Goal: Information Seeking & Learning: Check status

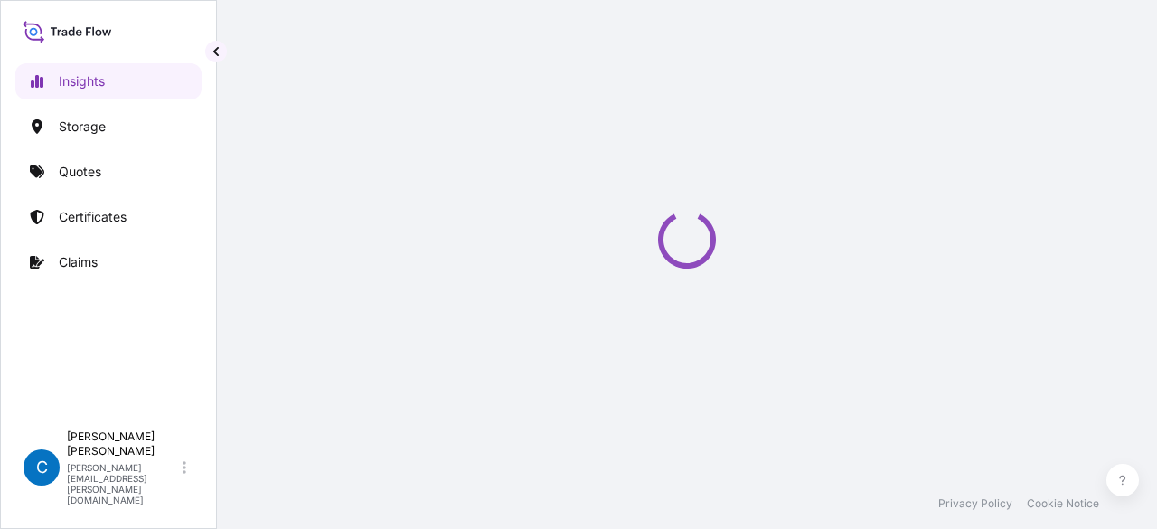
select select "2025"
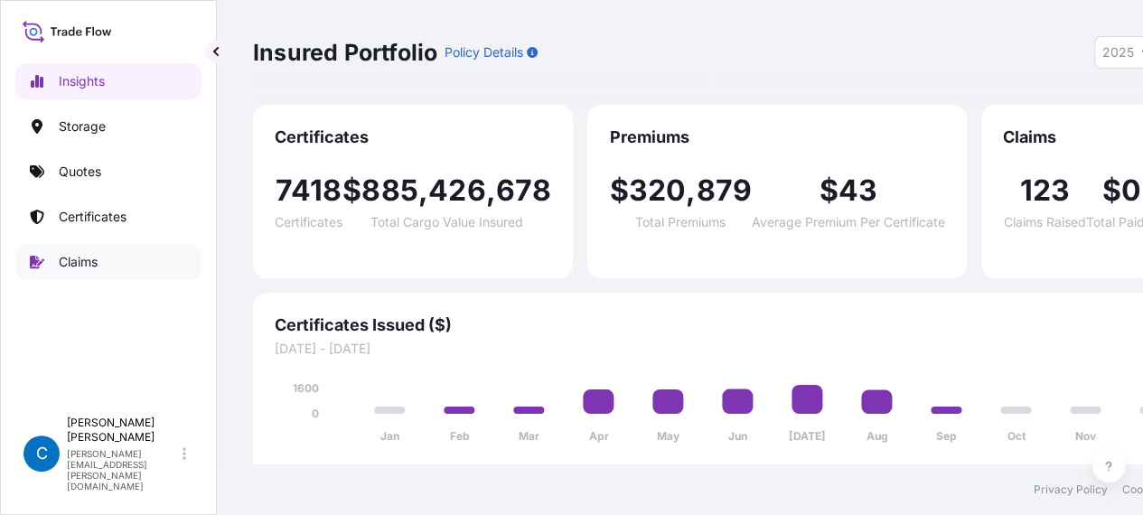
click at [107, 266] on link "Claims" at bounding box center [108, 262] width 186 height 36
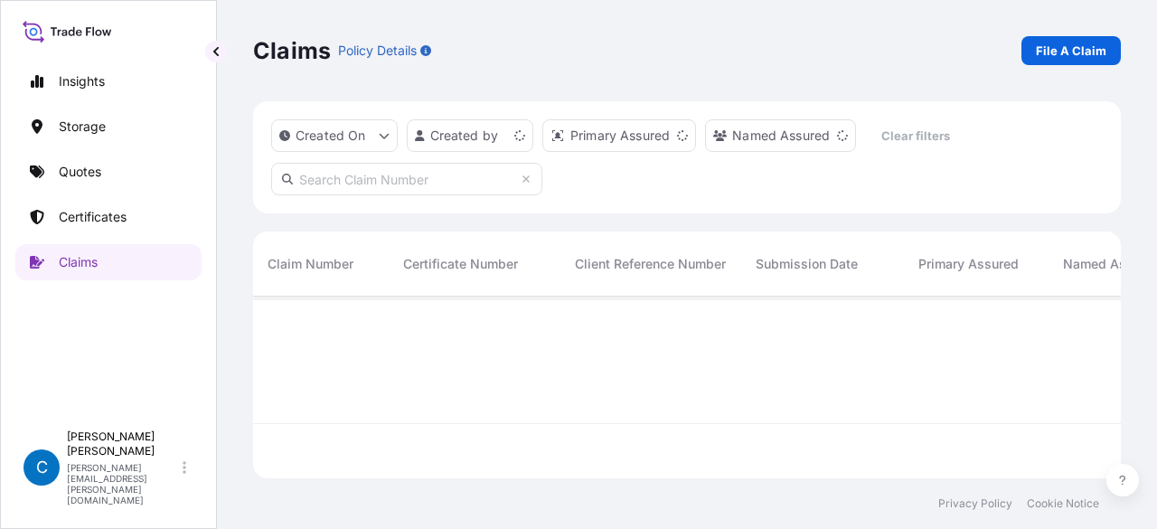
scroll to position [178, 853]
paste input "CL31628-10"
type input "CL31628-10"
click at [607, 32] on div "Claims Policy Details File A Claim" at bounding box center [687, 50] width 868 height 101
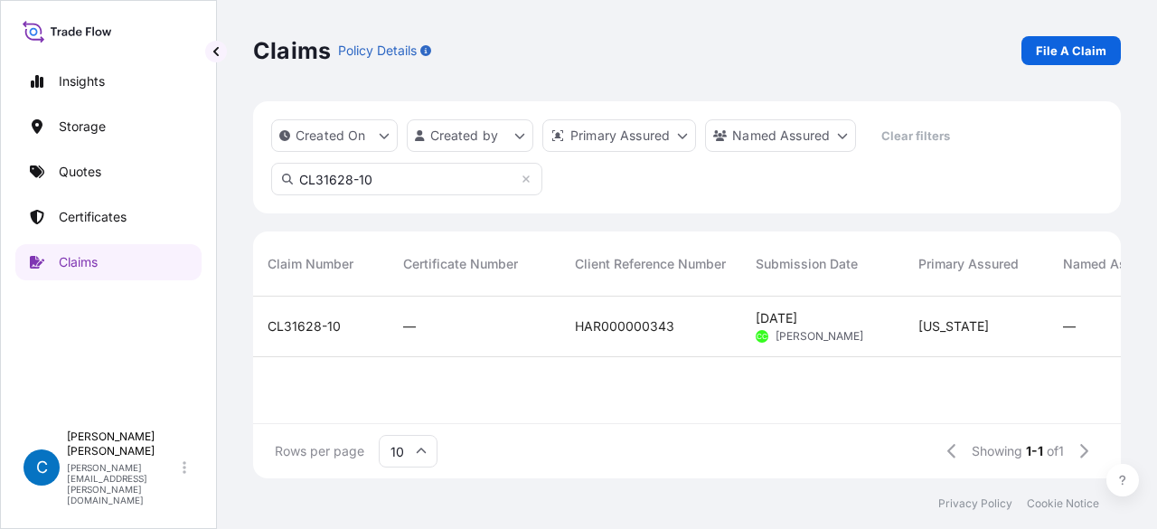
click at [318, 317] on span "CL31628-10" at bounding box center [304, 326] width 73 height 18
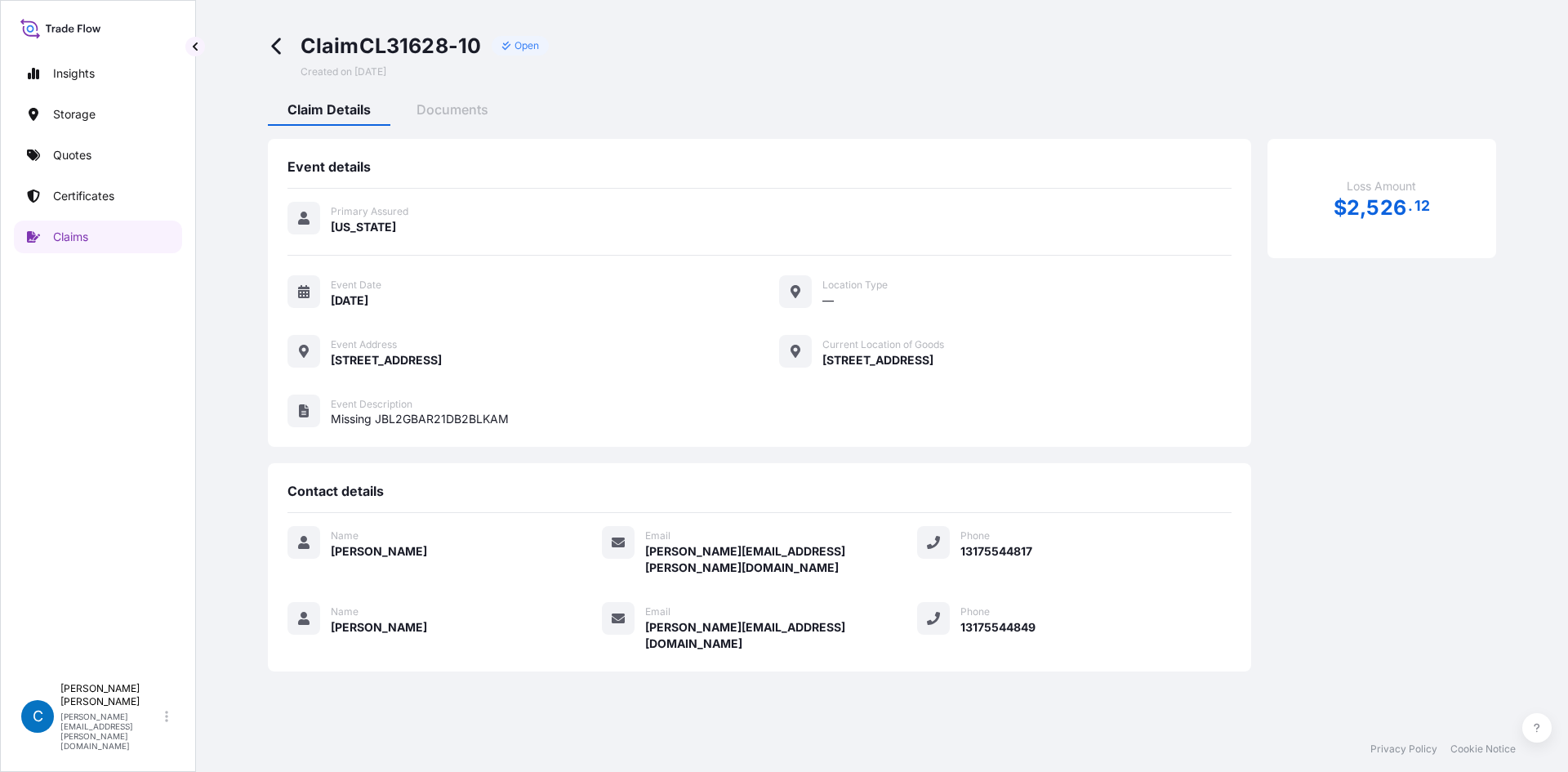
click at [451, 128] on div "Event details Primary Assured [US_STATE] Event Date [DATE] Location Type — Even…" at bounding box center [881, 399] width 1228 height 546
click at [455, 115] on span "Documents" at bounding box center [453, 109] width 72 height 16
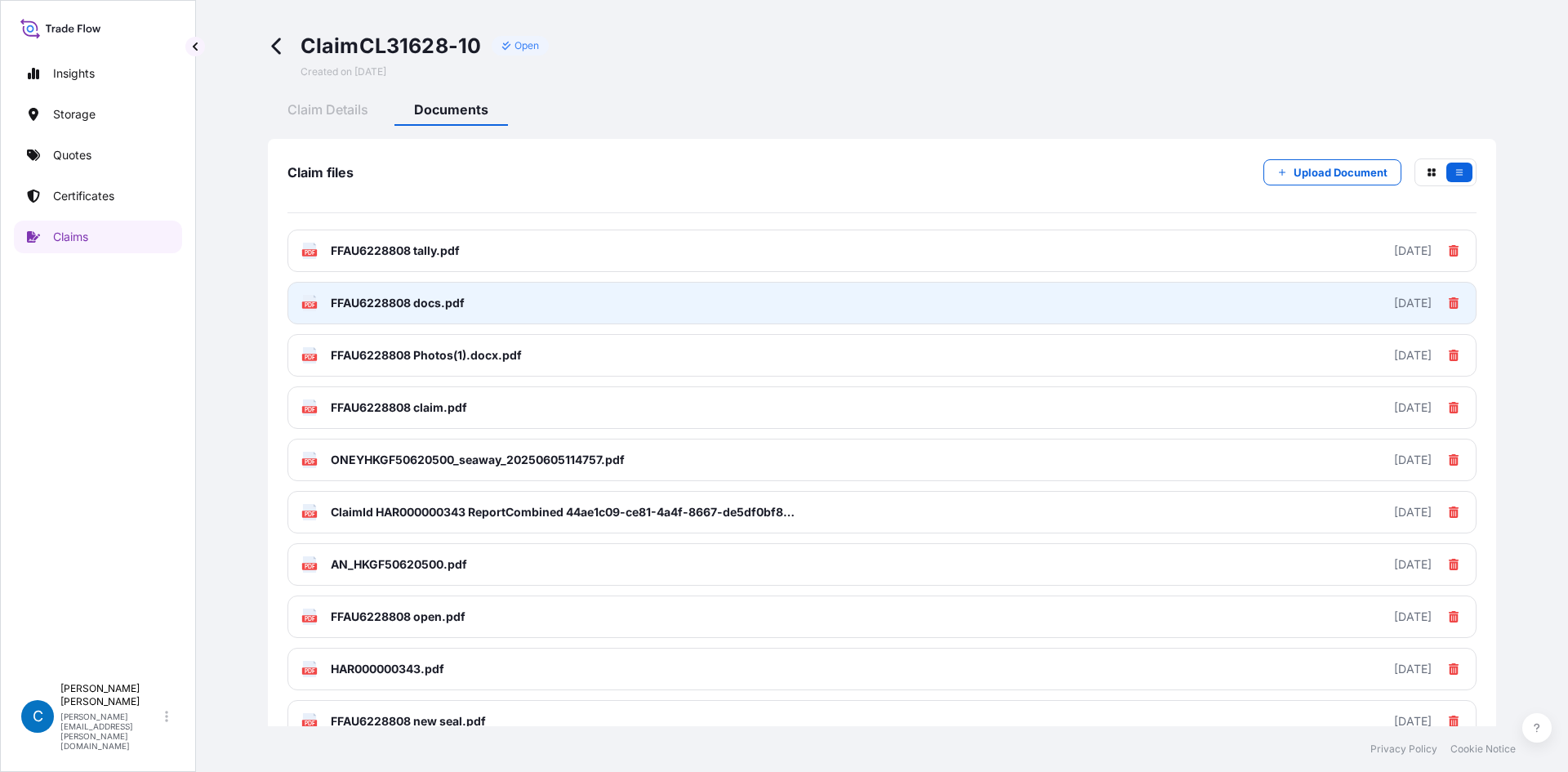
click at [494, 295] on link "PDF FFAU6228808 docs.pdf [DATE]" at bounding box center [882, 303] width 1189 height 42
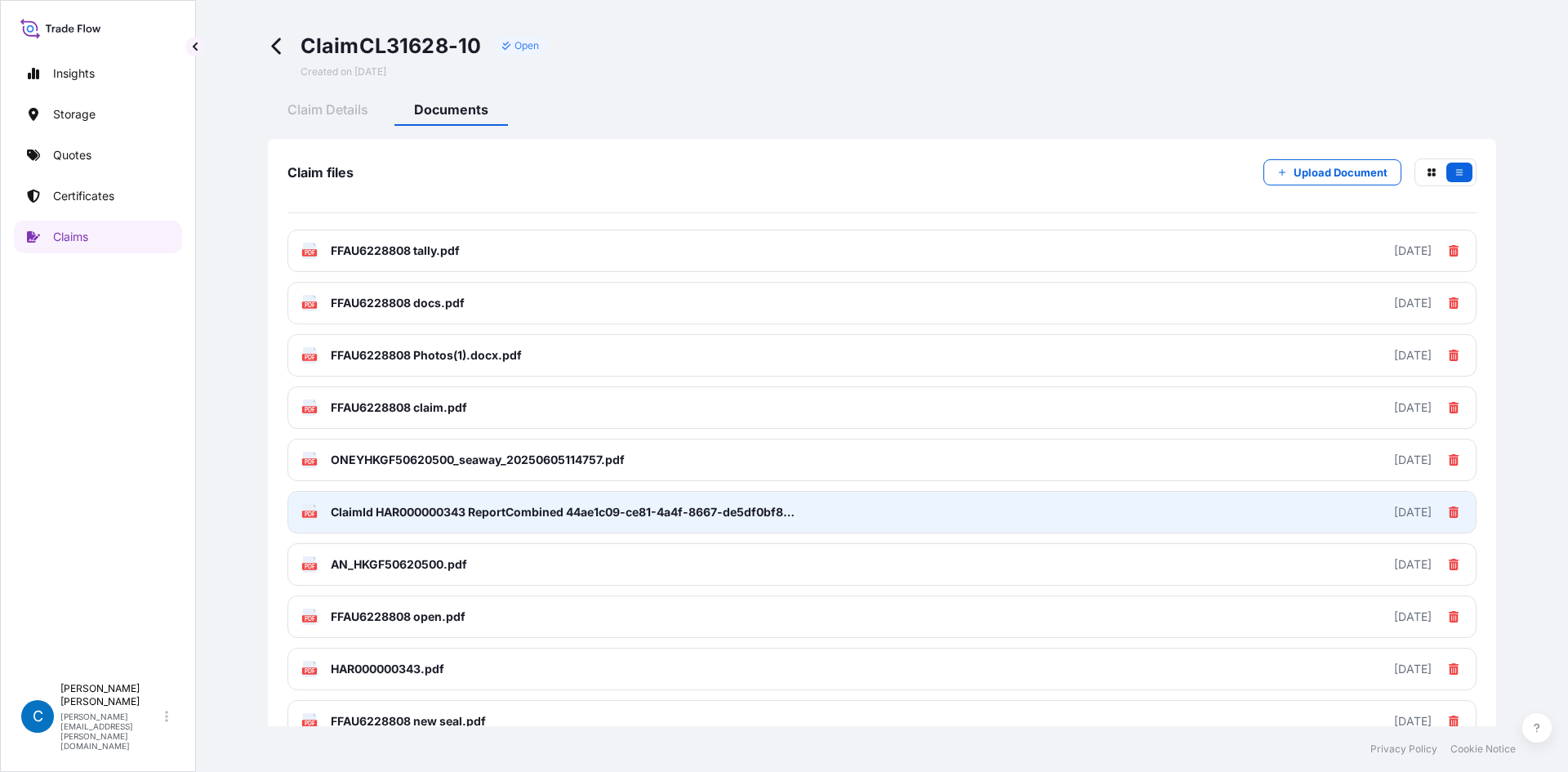
click at [426, 477] on span "ClaimId HAR000000343 ReportCombined 44ae1c09-ce81-4a4f-8667-de5df0bf8be2.pdf" at bounding box center [566, 513] width 471 height 16
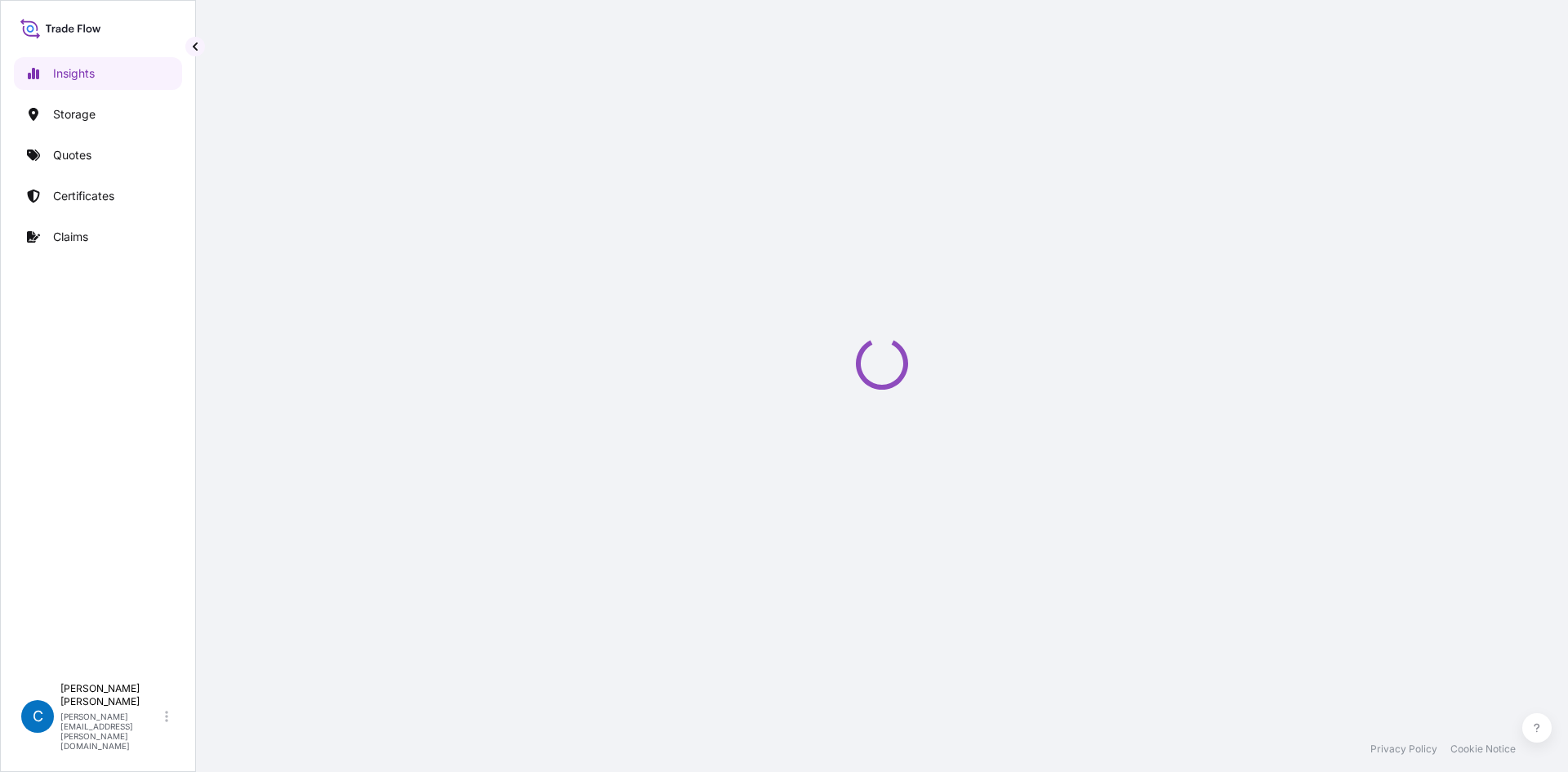
select select "2025"
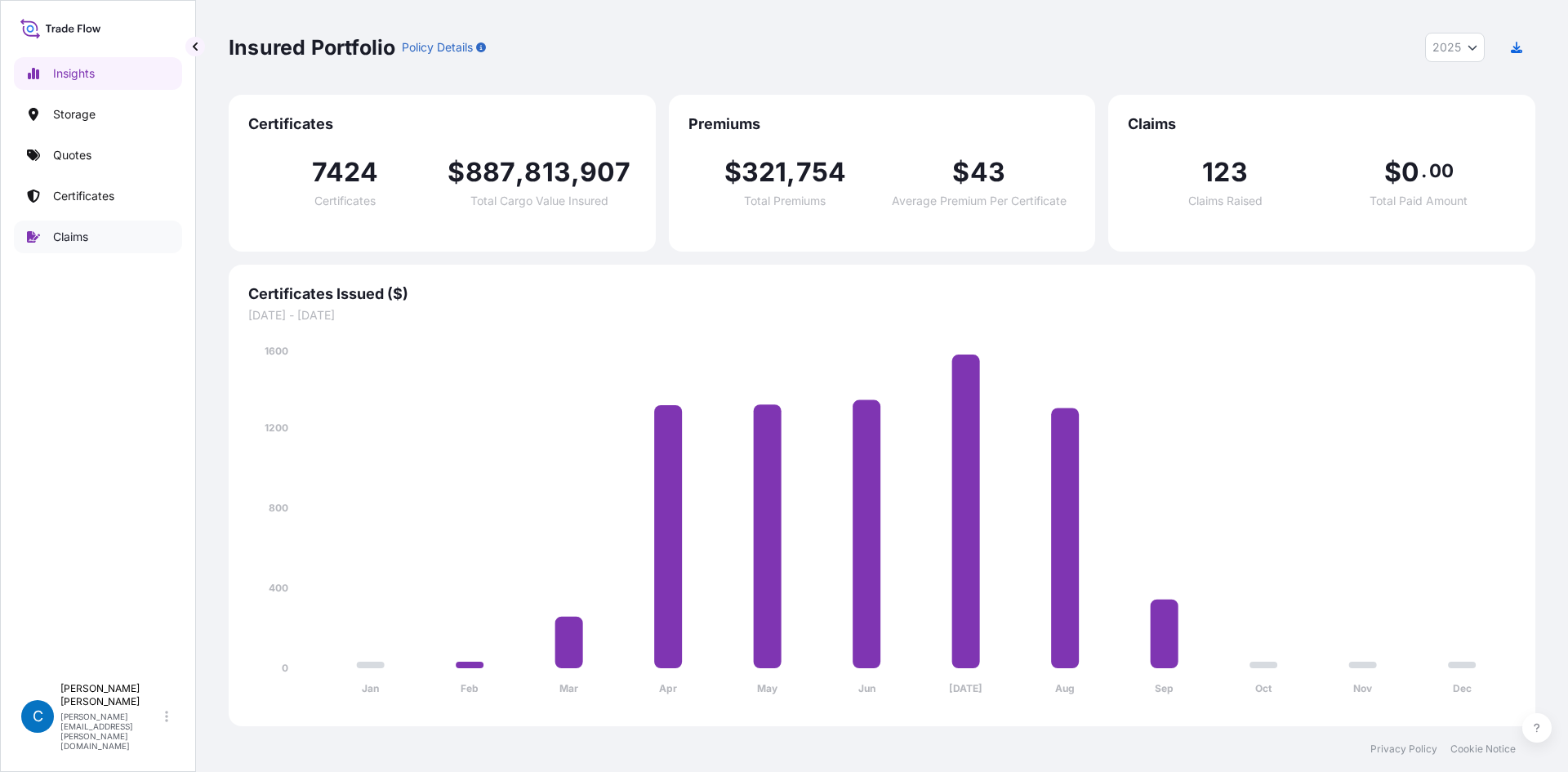
click at [89, 234] on link "Claims" at bounding box center [98, 237] width 168 height 33
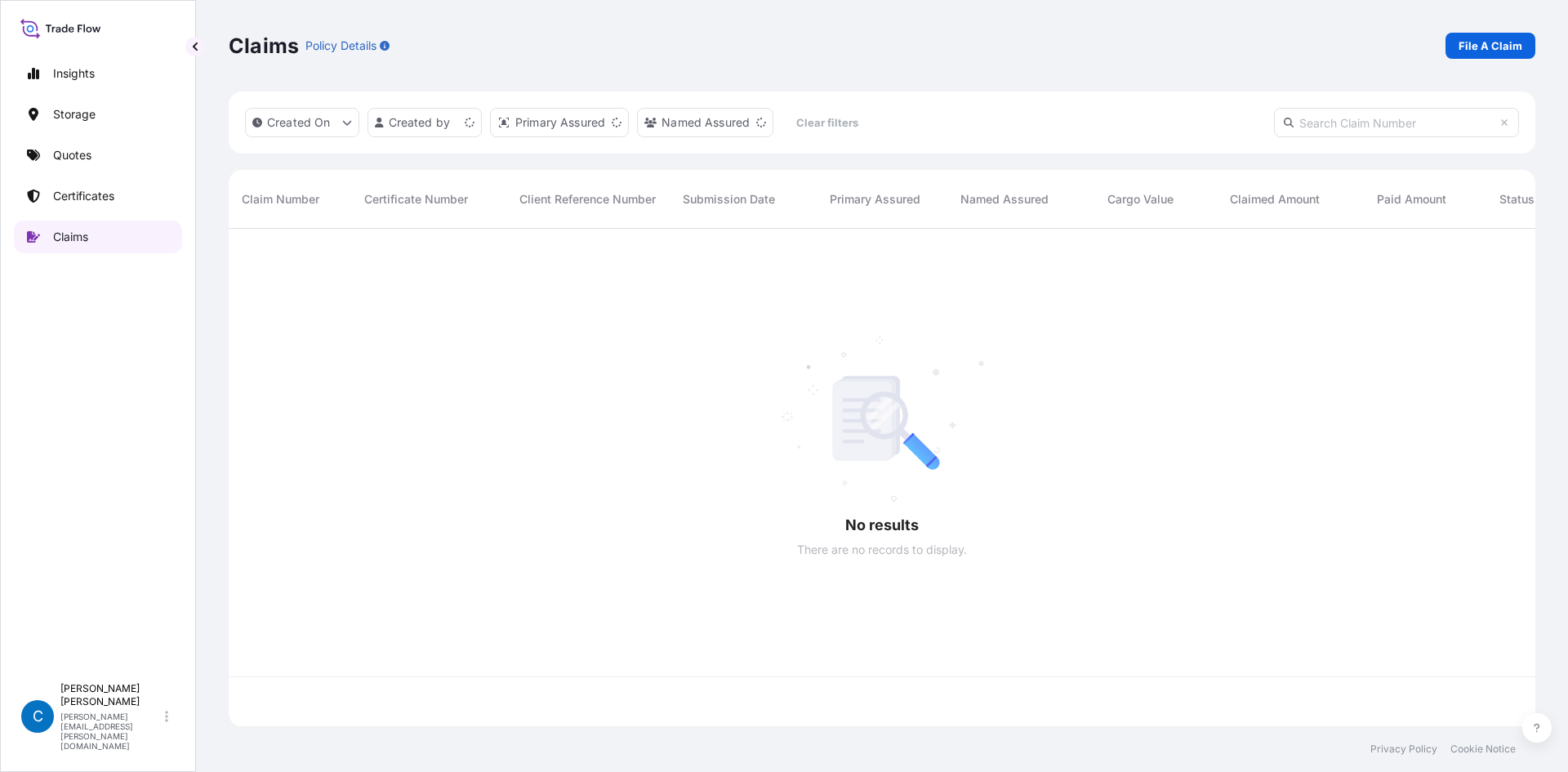
scroll to position [494, 1295]
click at [1331, 127] on input "text" at bounding box center [1396, 122] width 245 height 30
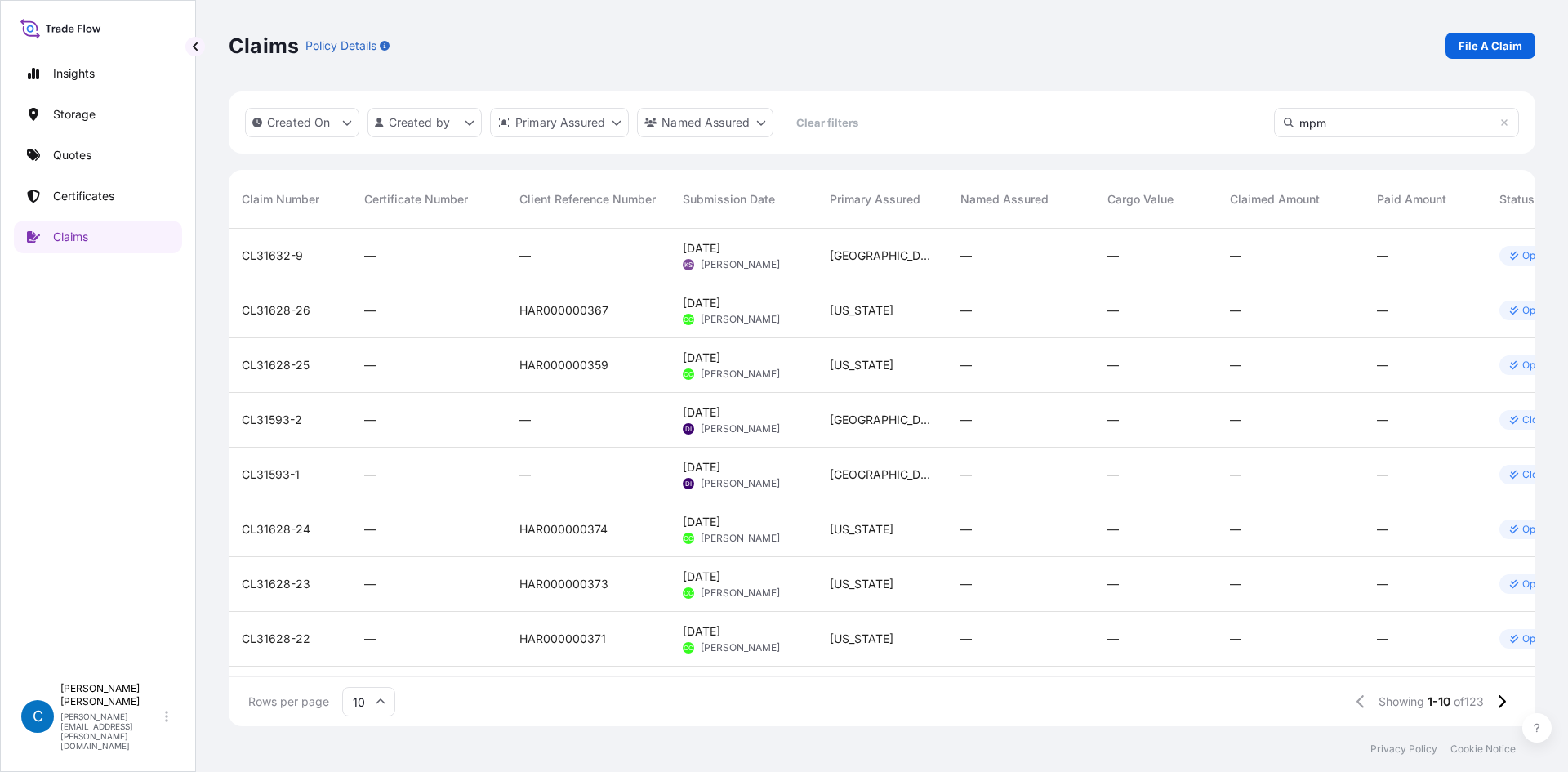
click at [1331, 127] on input "mpm" at bounding box center [1396, 122] width 245 height 30
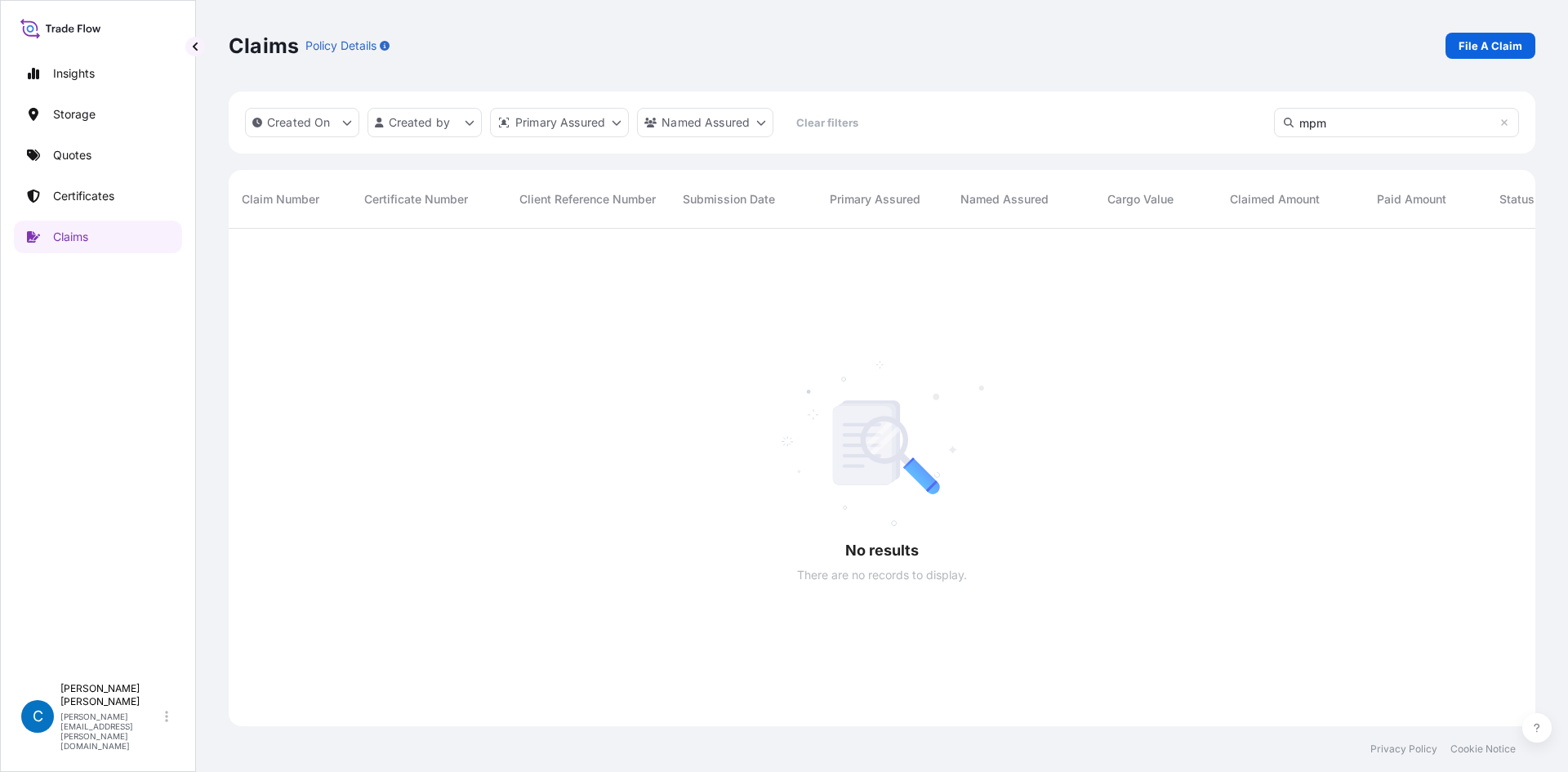
scroll to position [544, 1295]
type input "momentive"
click at [352, 123] on button "Created On" at bounding box center [302, 122] width 115 height 30
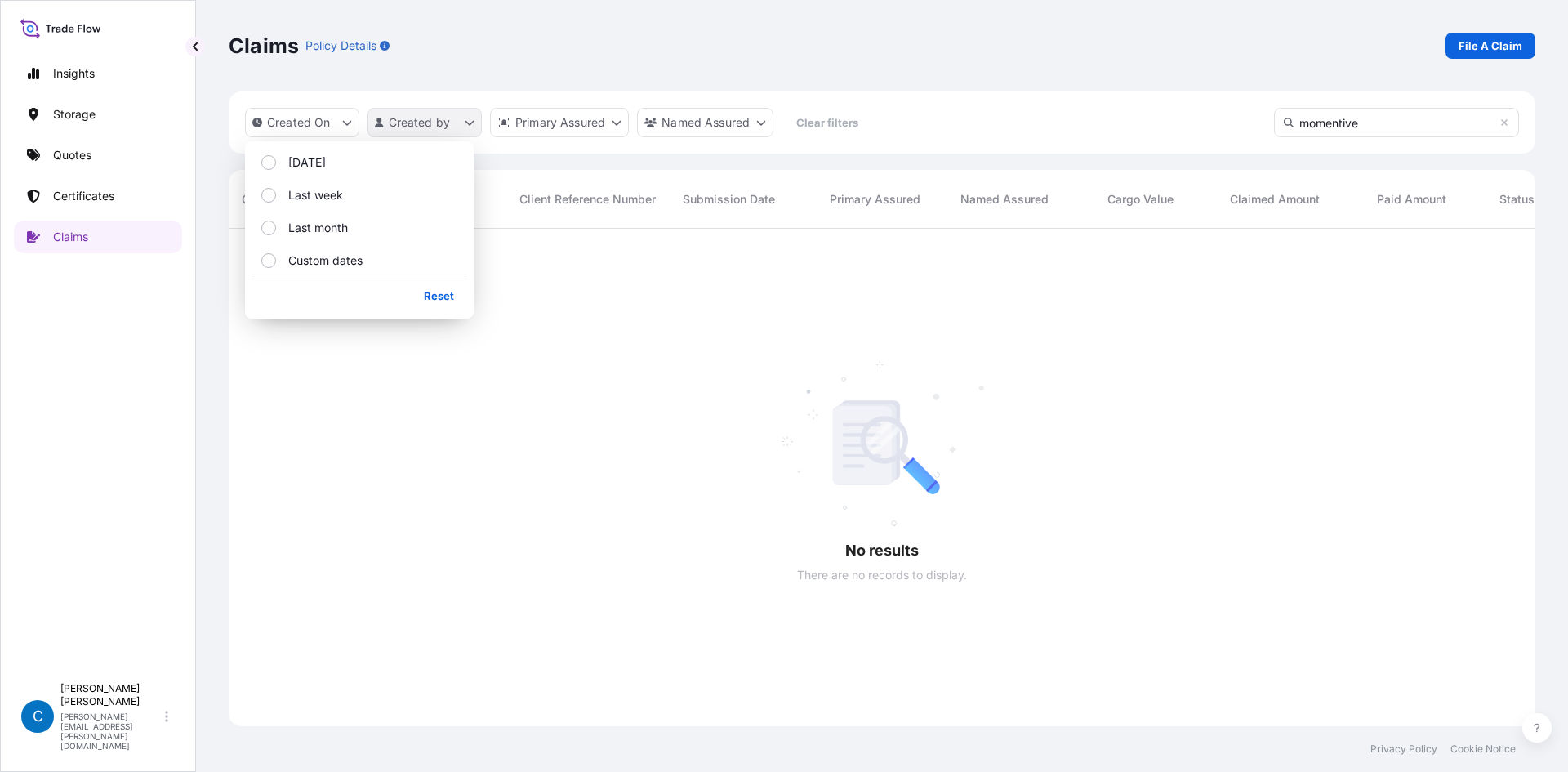
click at [412, 119] on html "Insights Storage Quotes Certificates Claims C Caroline Dougherty caroline.dough…" at bounding box center [784, 457] width 1568 height 915
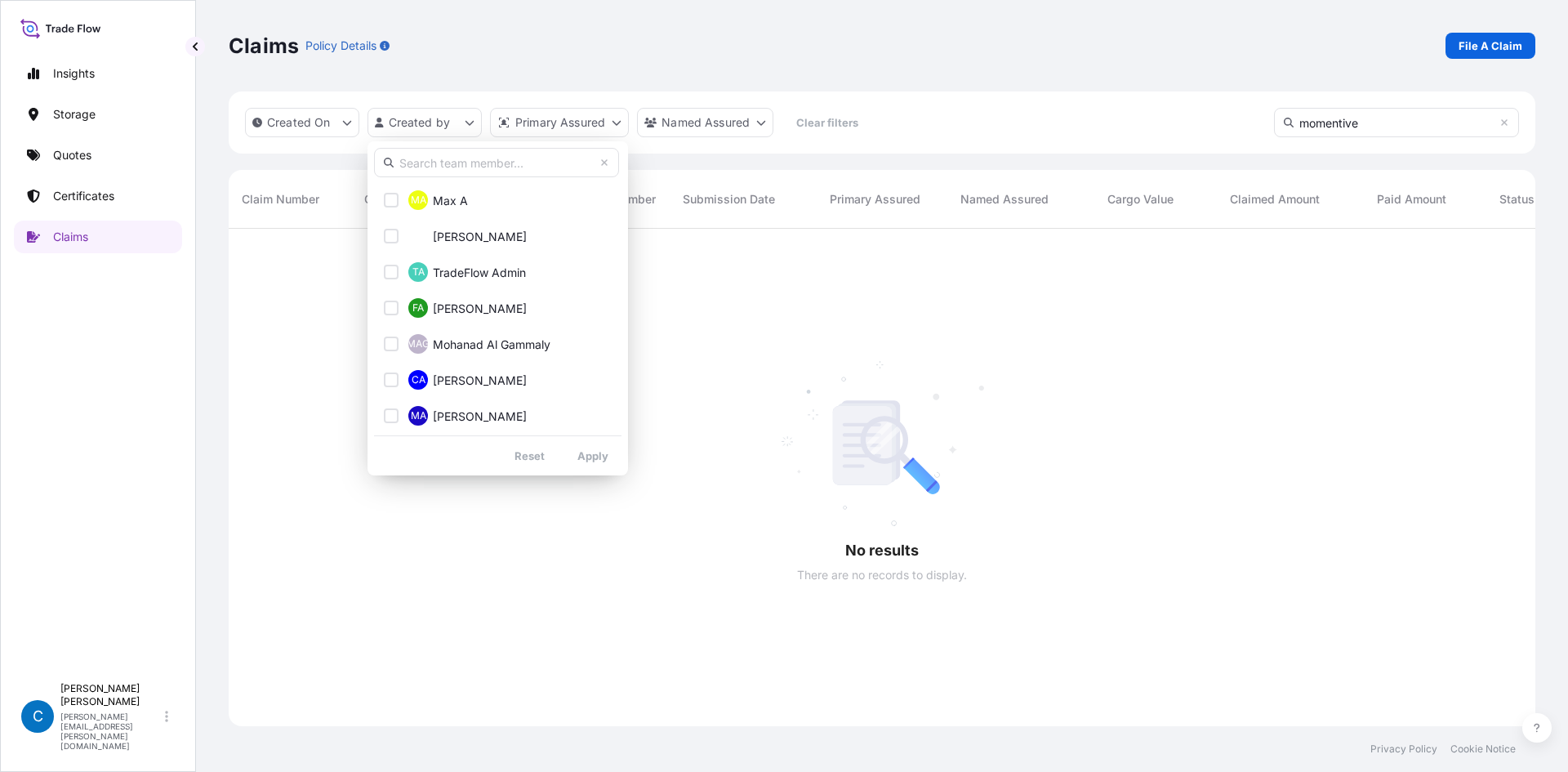
click at [460, 170] on input "text" at bounding box center [496, 163] width 245 height 30
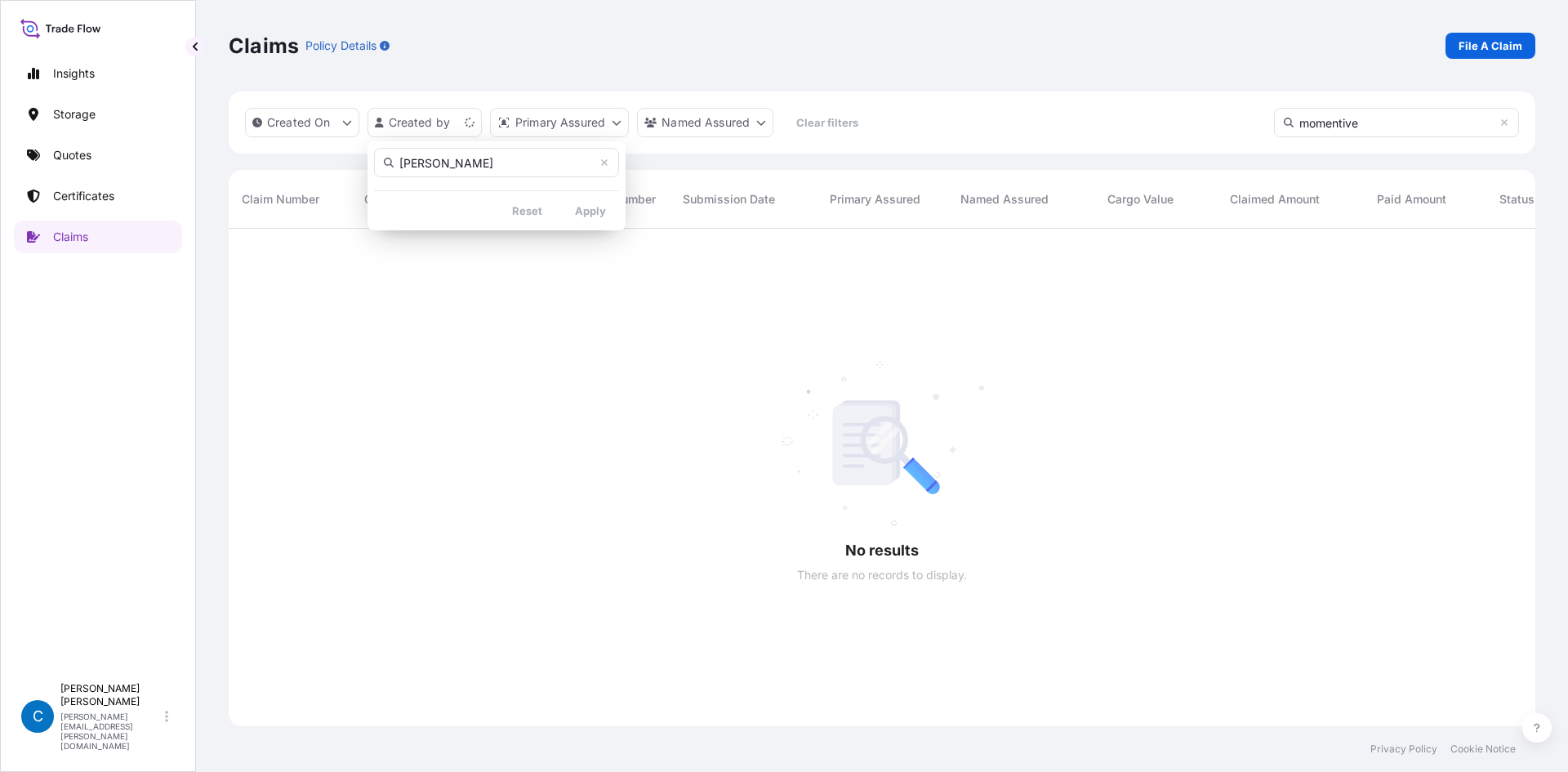
type input "alex nad"
click at [1508, 127] on html "Insights Storage Quotes Certificates Claims C Caroline Dougherty caroline.dough…" at bounding box center [784, 457] width 1568 height 915
click at [1508, 127] on icon at bounding box center [1505, 122] width 10 height 10
click at [438, 126] on html "Insights Storage Quotes Certificates Claims C Caroline Dougherty caroline.dough…" at bounding box center [784, 457] width 1568 height 915
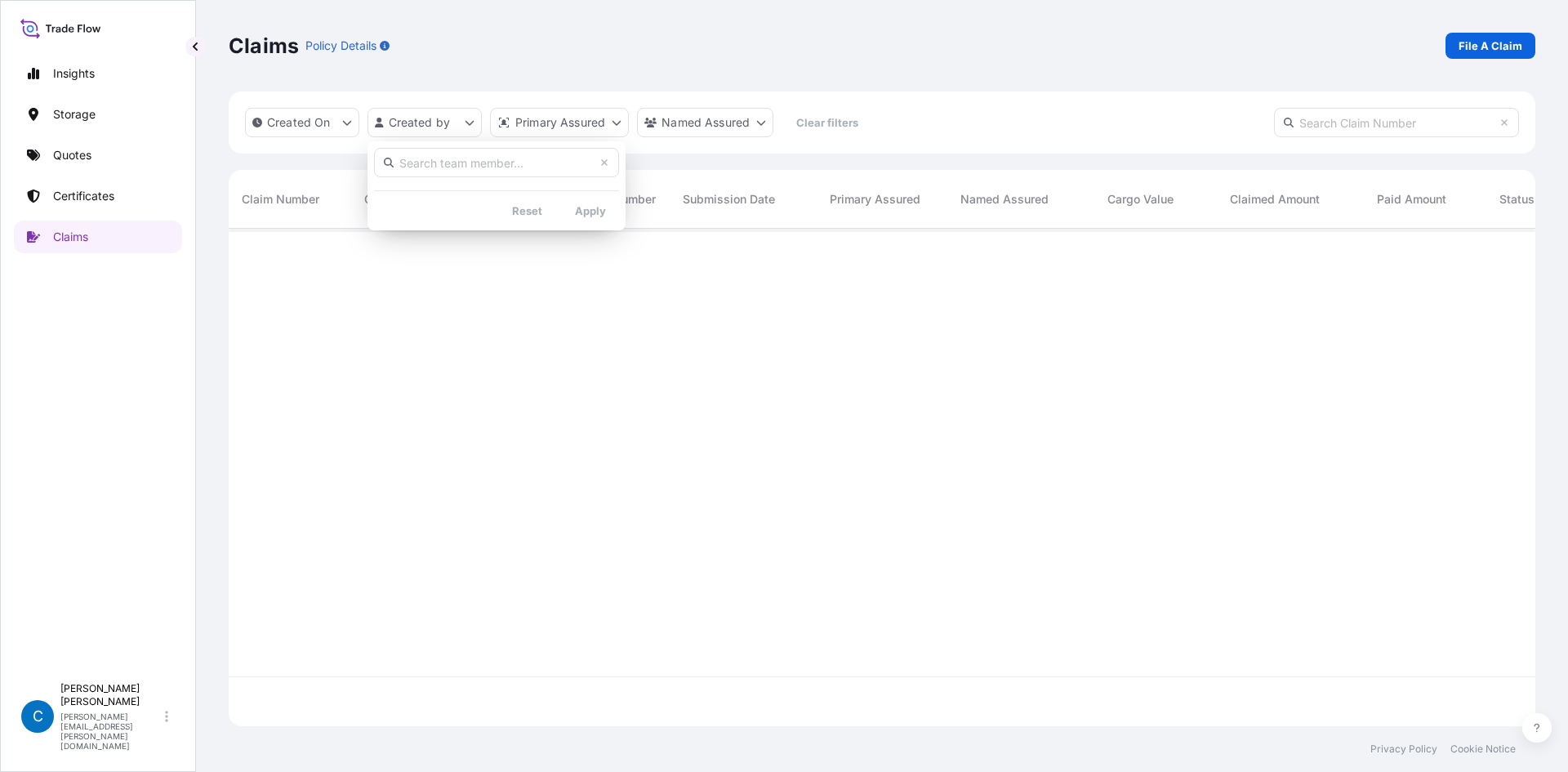
click at [549, 172] on input "text" at bounding box center [496, 163] width 245 height 30
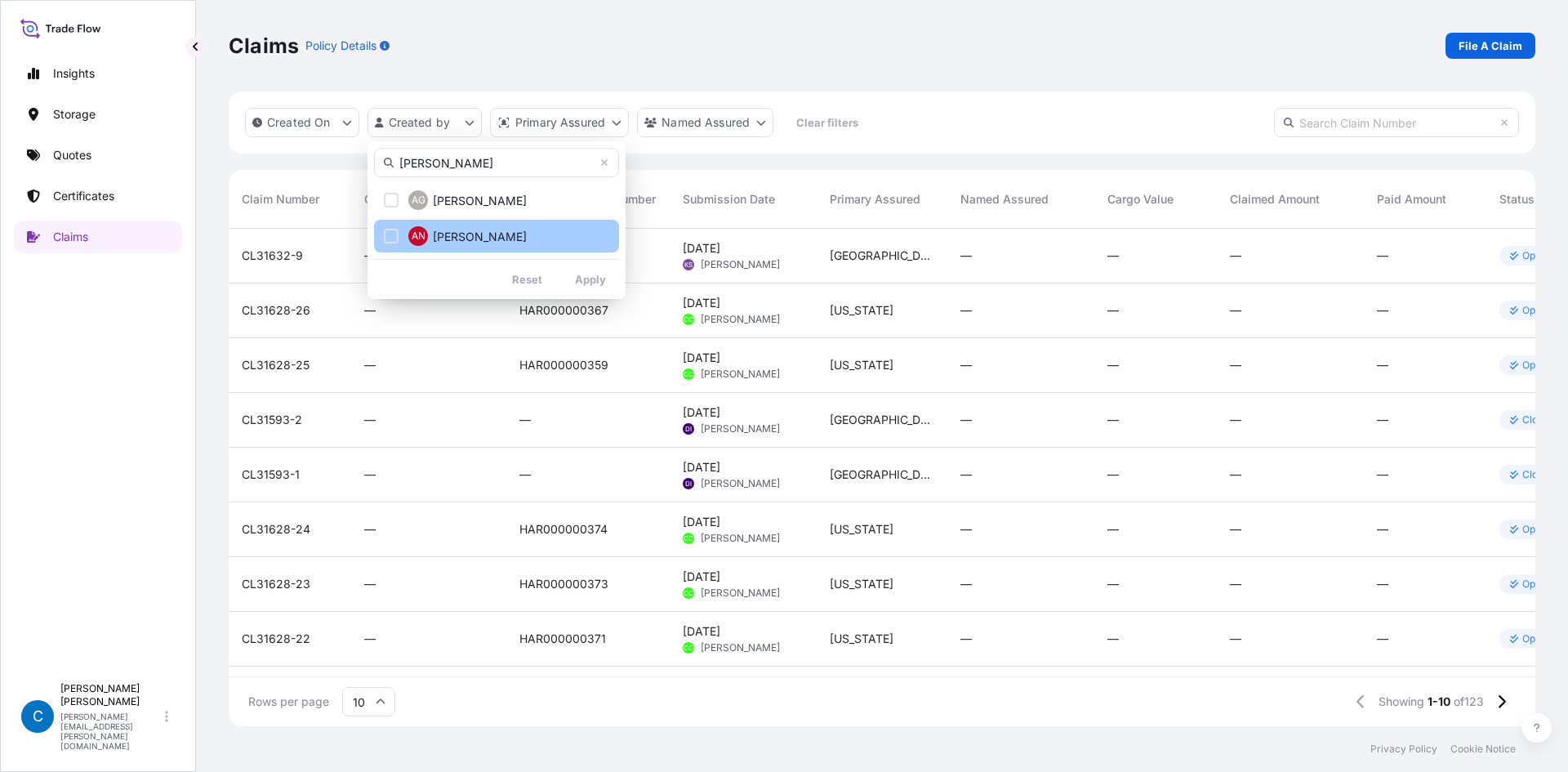
type input "alex"
click at [453, 225] on button "AN Alex Nadolny" at bounding box center [496, 236] width 245 height 33
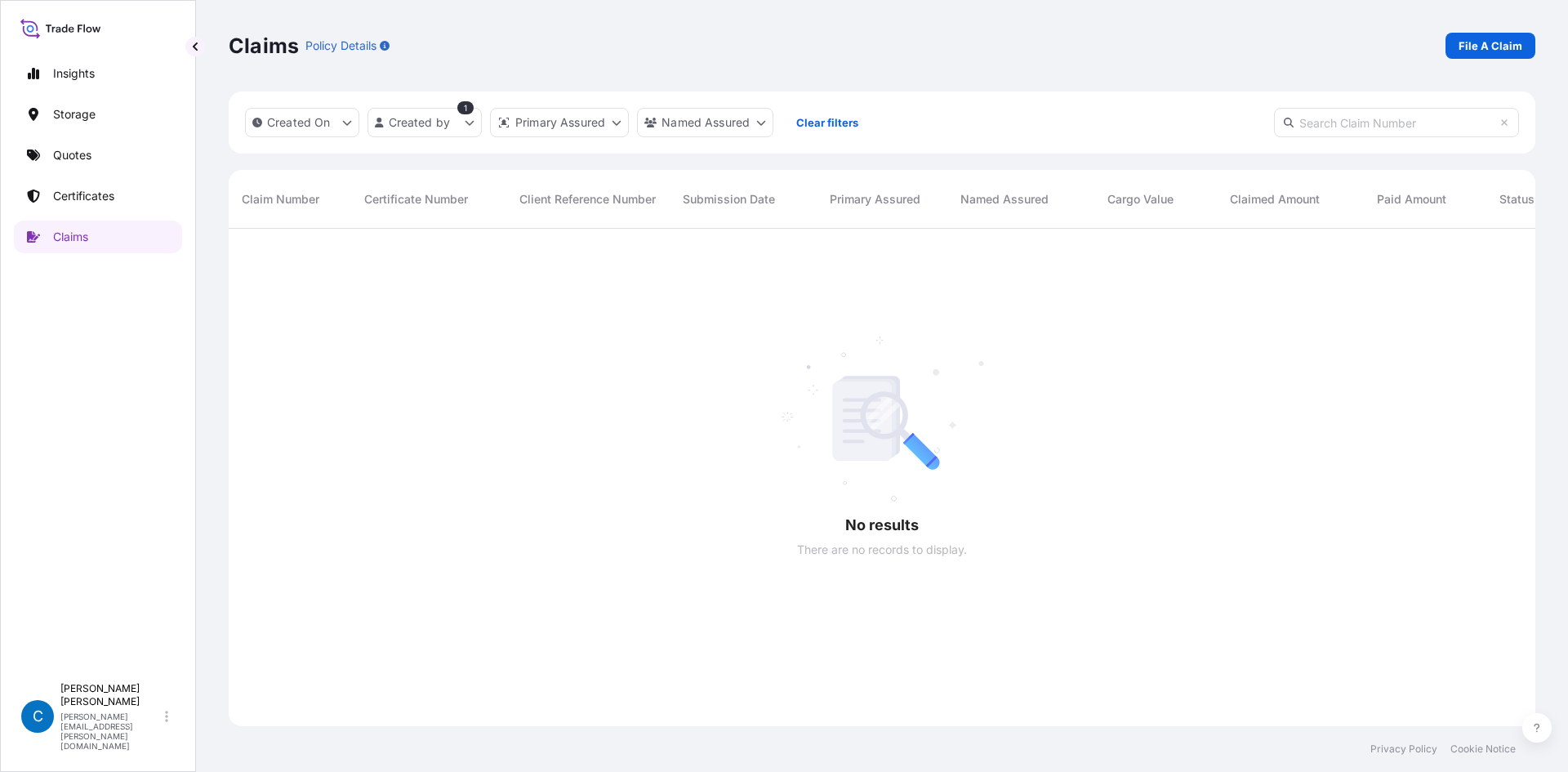
scroll to position [544, 1295]
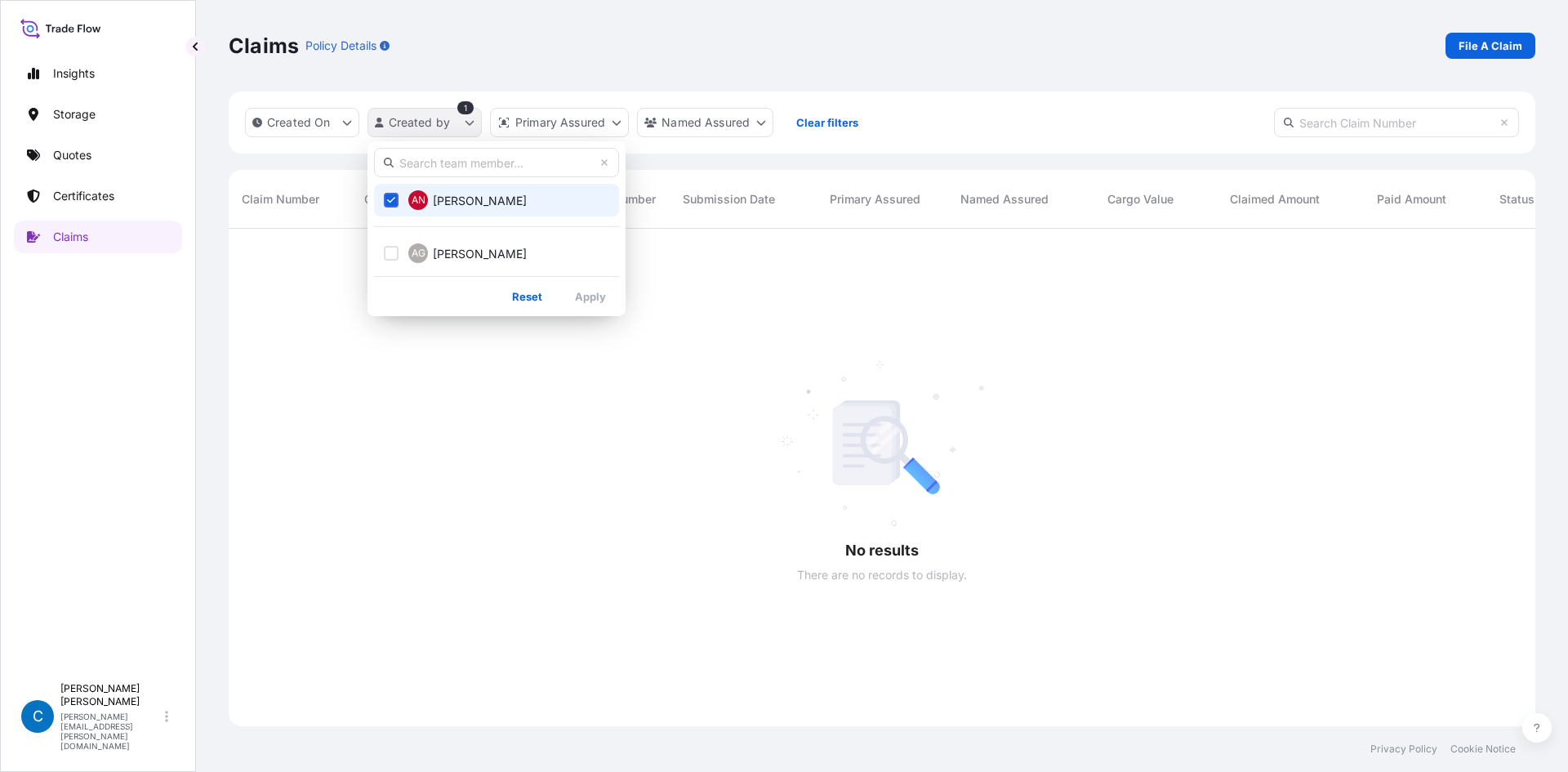
click at [467, 120] on html "Insights Storage Quotes Certificates Claims C Caroline Dougherty caroline.dough…" at bounding box center [784, 457] width 1568 height 915
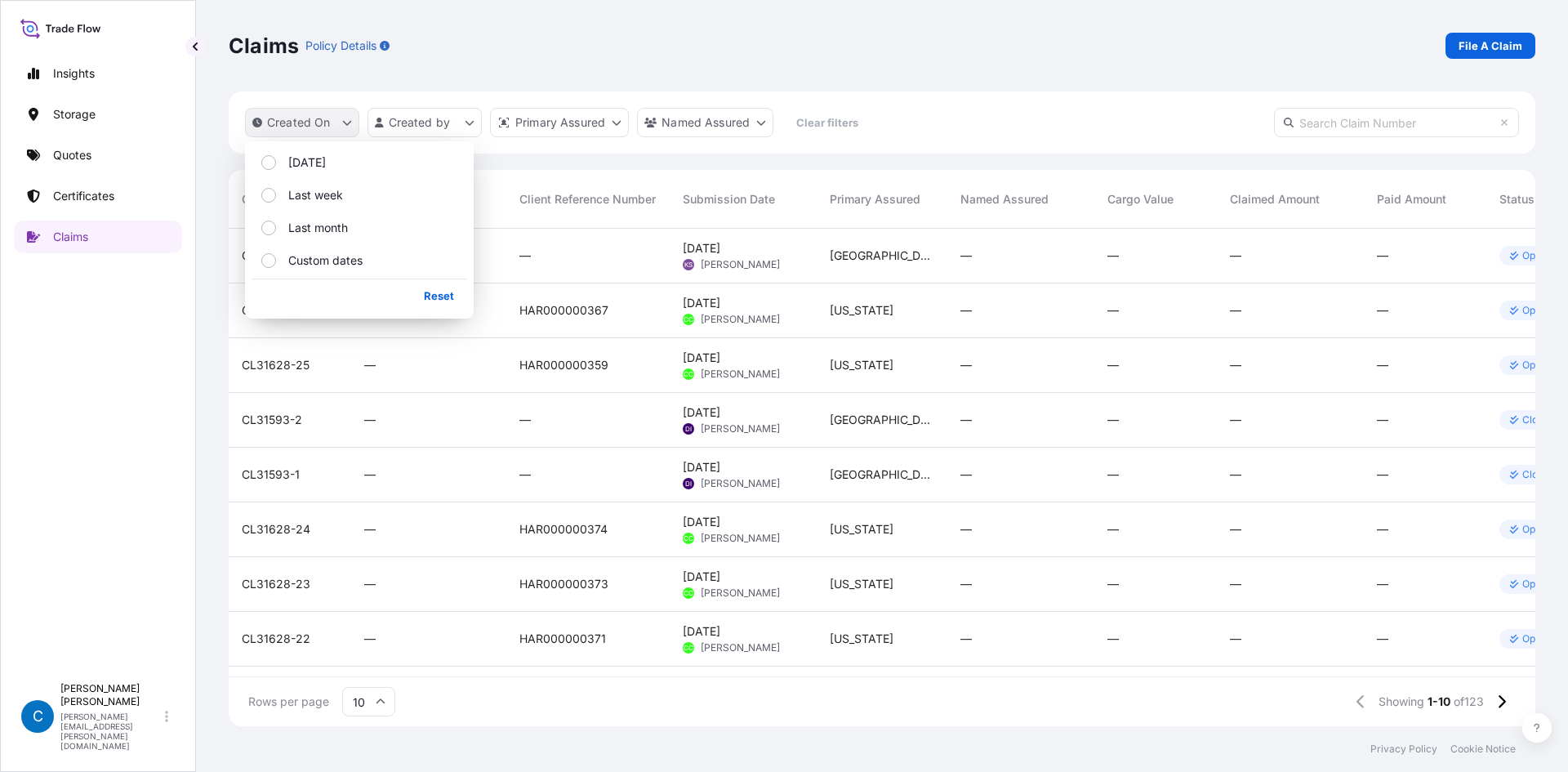
click at [329, 136] on button "Created On" at bounding box center [302, 122] width 115 height 30
click at [313, 223] on p "Last month" at bounding box center [318, 228] width 60 height 16
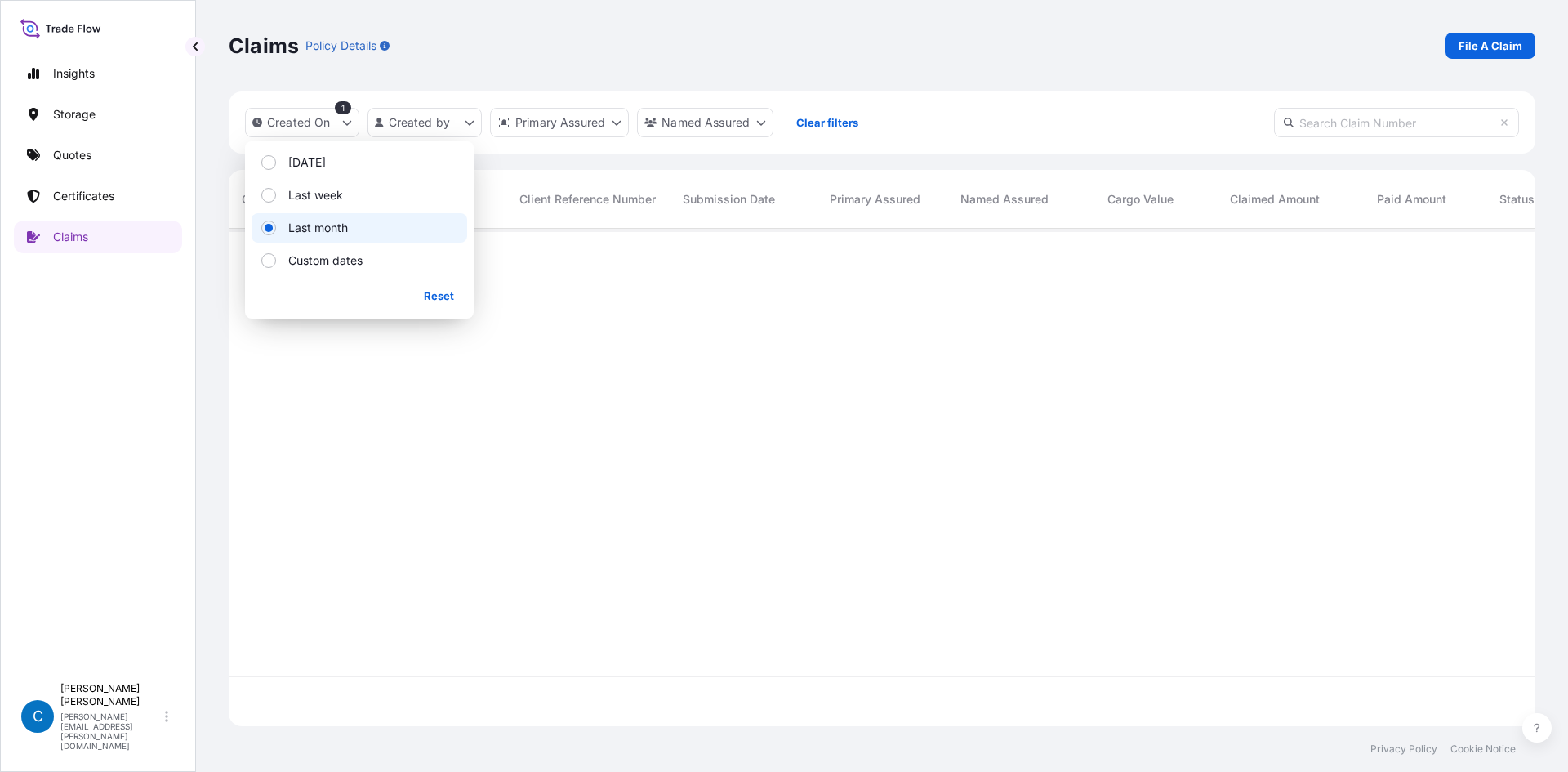
click at [765, 39] on div "Claims Policy Details File A Claim" at bounding box center [882, 45] width 1307 height 26
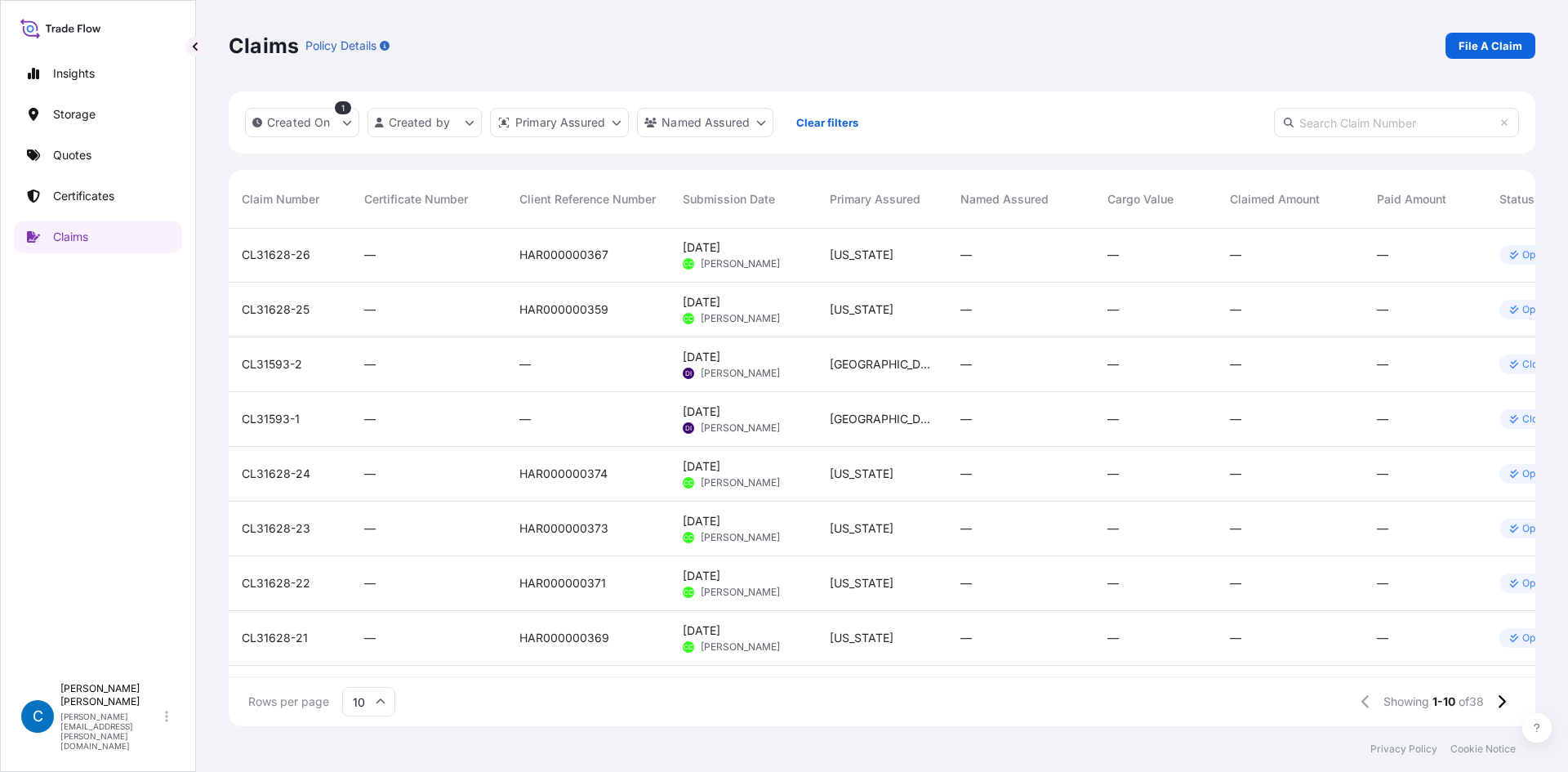
scroll to position [112, 0]
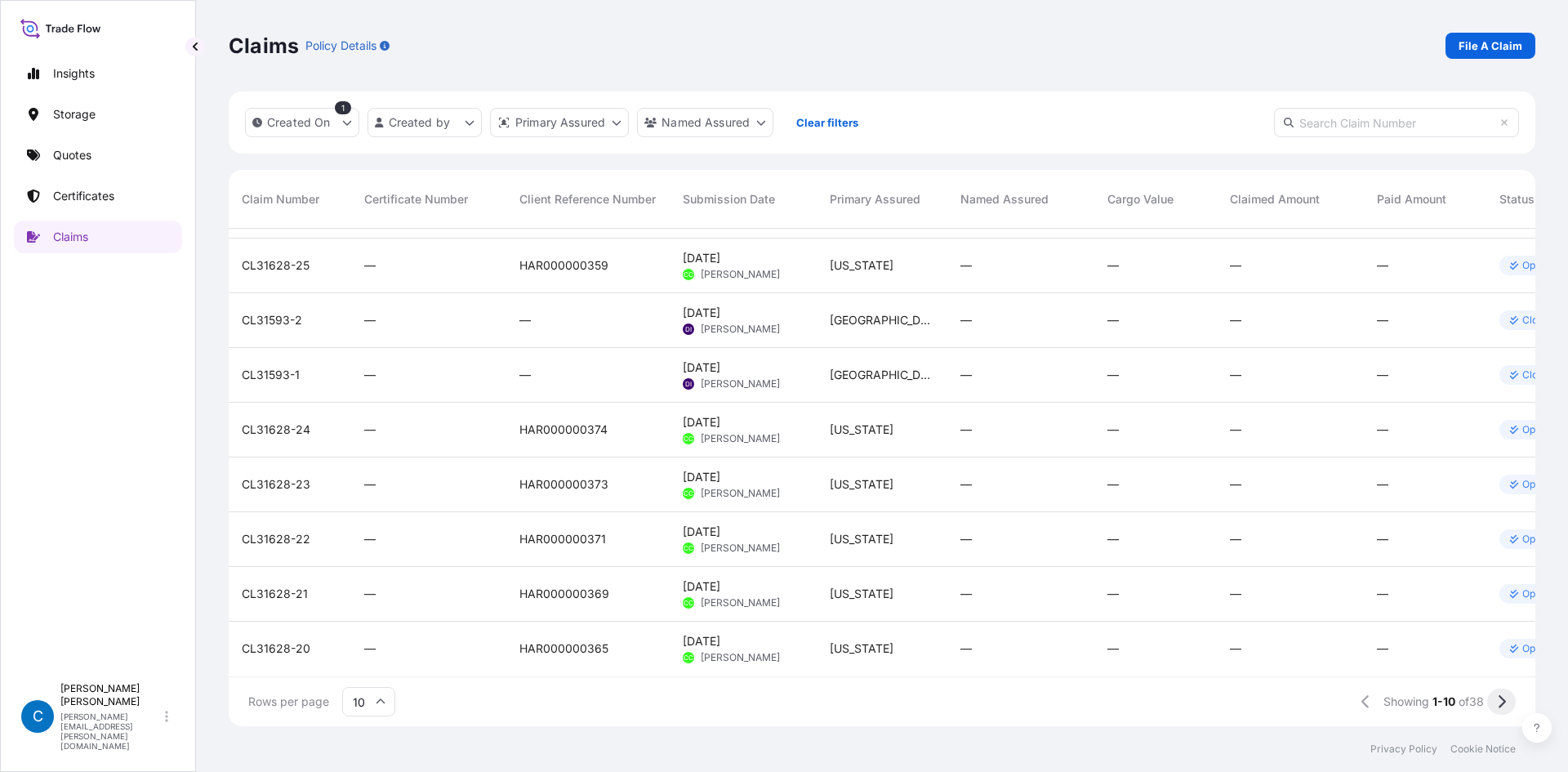
click at [1495, 698] on button at bounding box center [1502, 701] width 29 height 26
click at [1506, 702] on icon at bounding box center [1503, 701] width 7 height 13
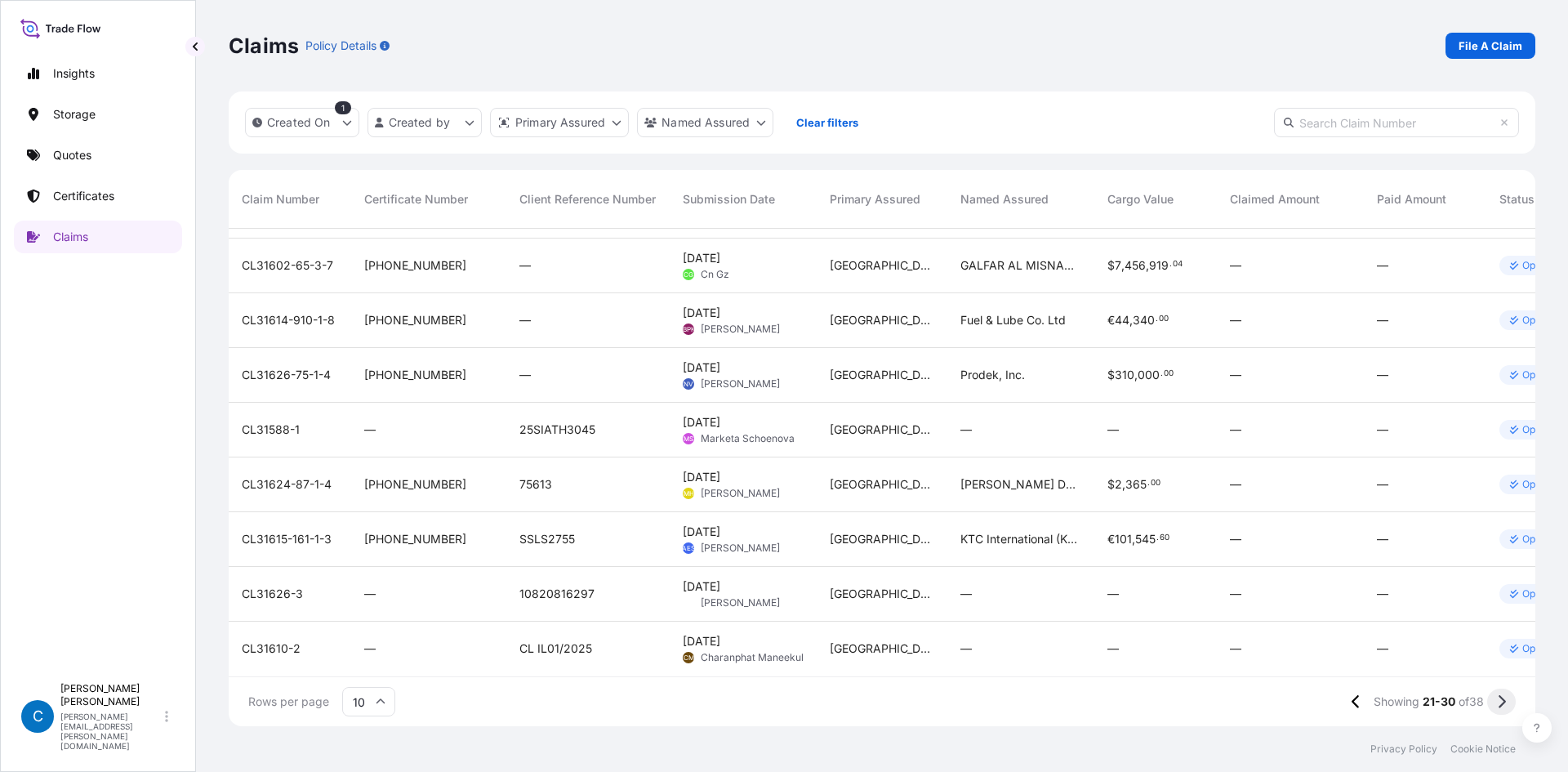
click at [1500, 700] on icon at bounding box center [1502, 701] width 9 height 14
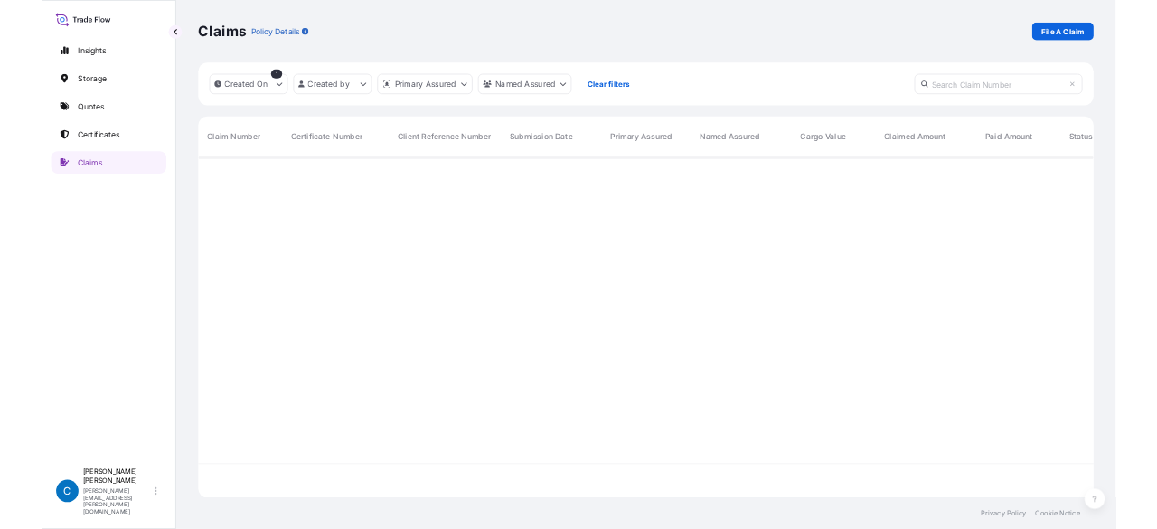
scroll to position [0, 0]
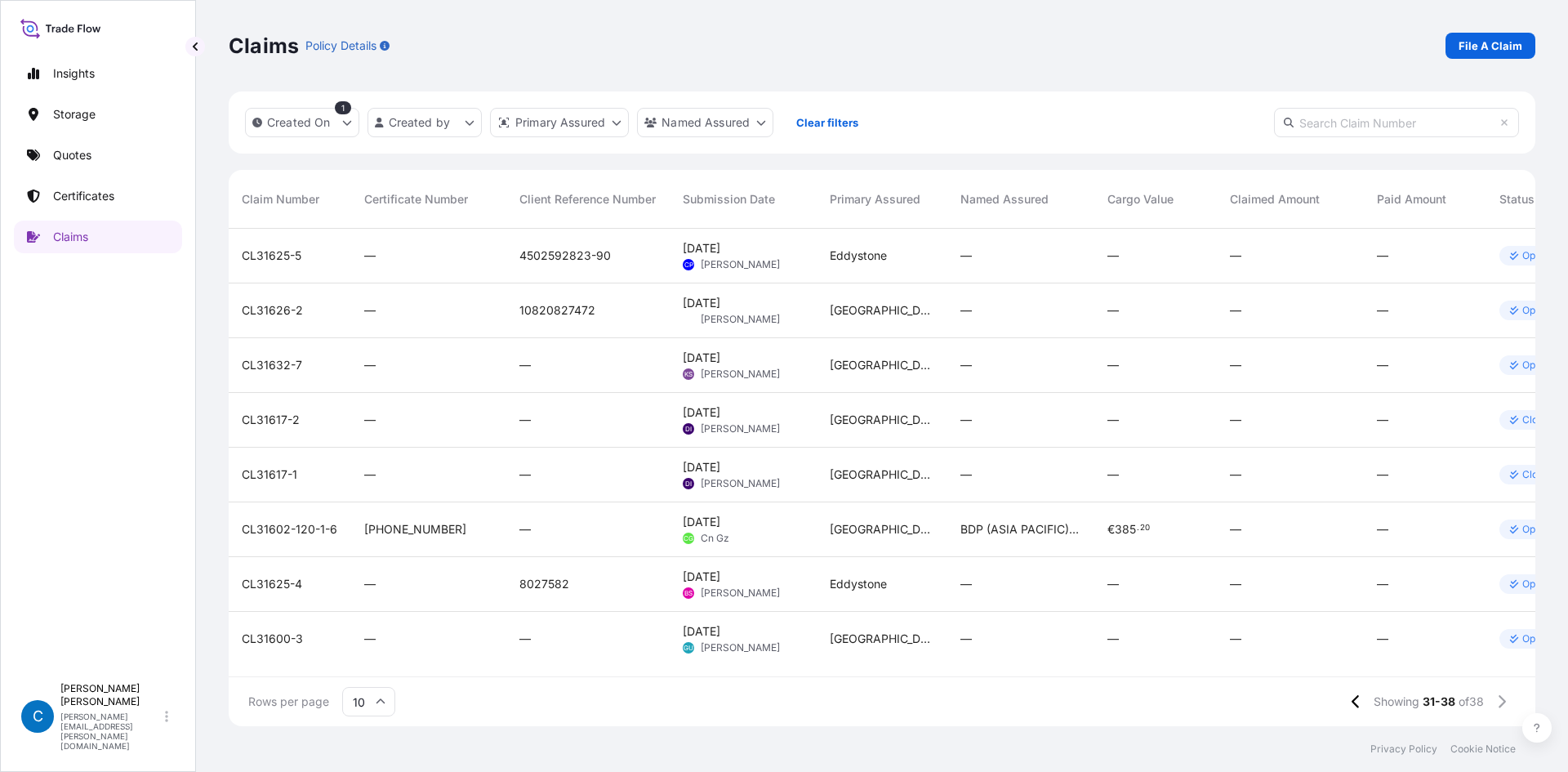
click at [250, 250] on span "CL31625-5" at bounding box center [272, 256] width 60 height 16
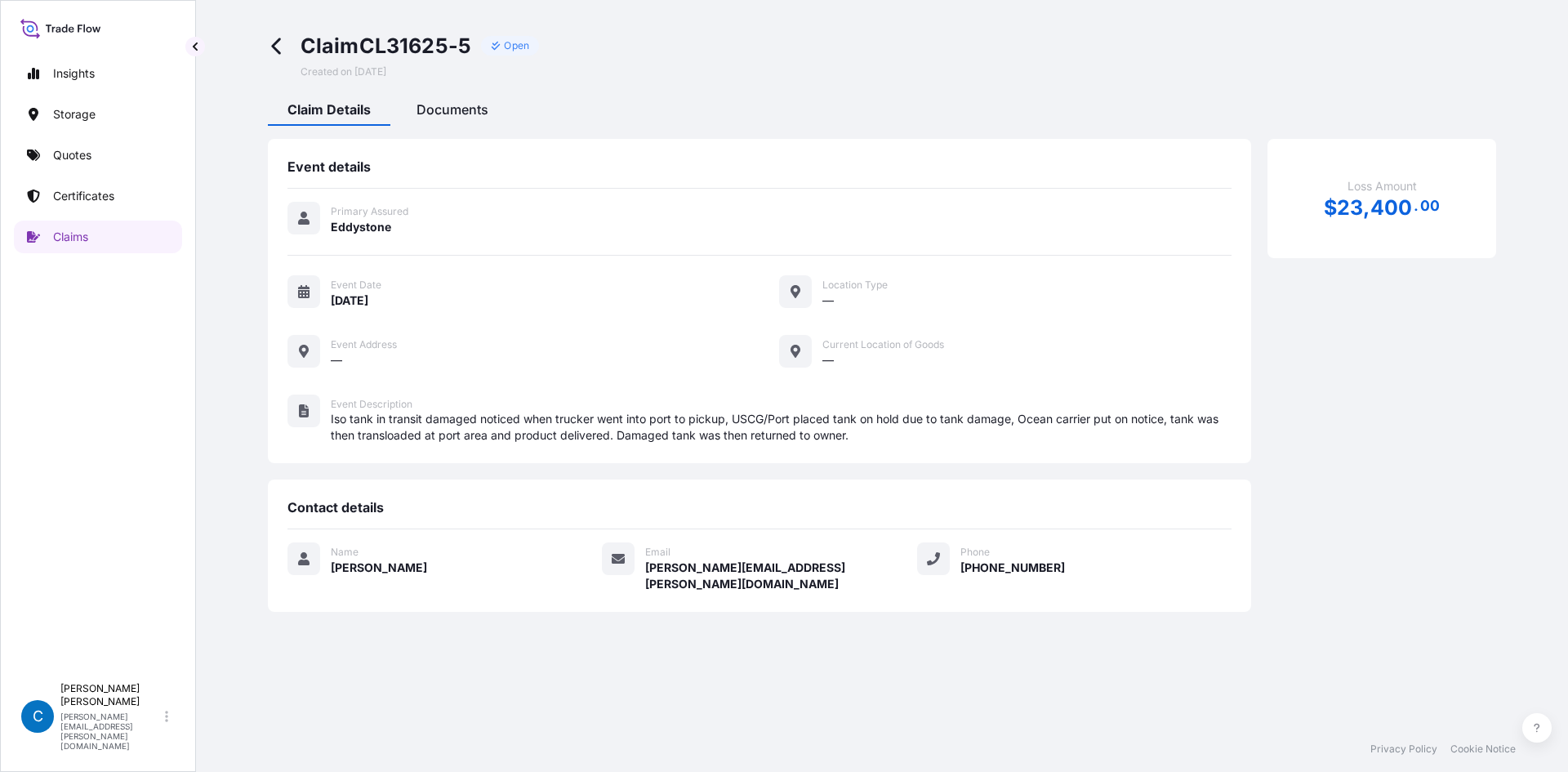
click at [451, 115] on span "Documents" at bounding box center [453, 109] width 72 height 16
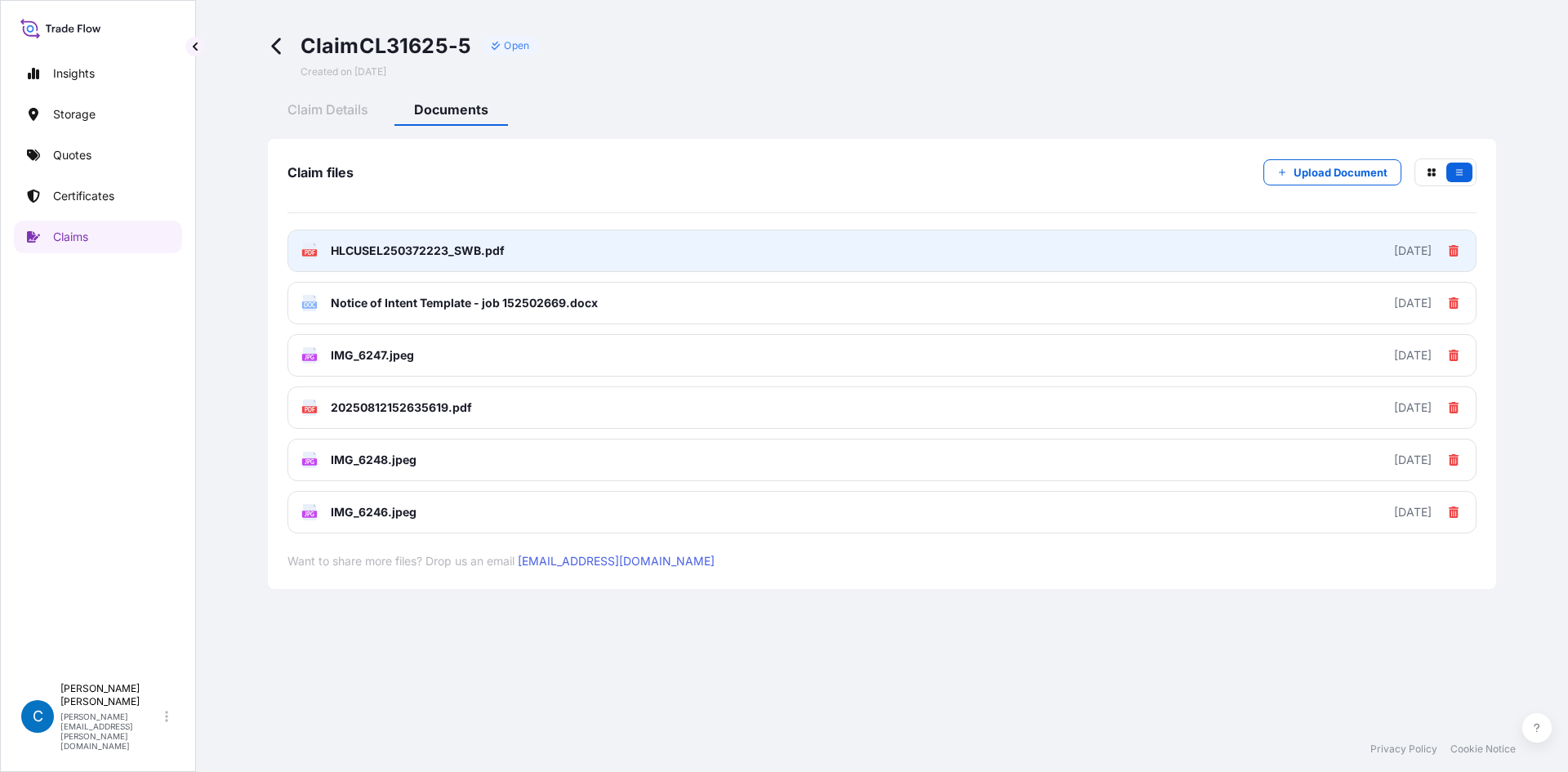
click at [605, 248] on link "PDF HLCUSEL250372223_SWB.pdf 2025-08-14" at bounding box center [882, 250] width 1189 height 42
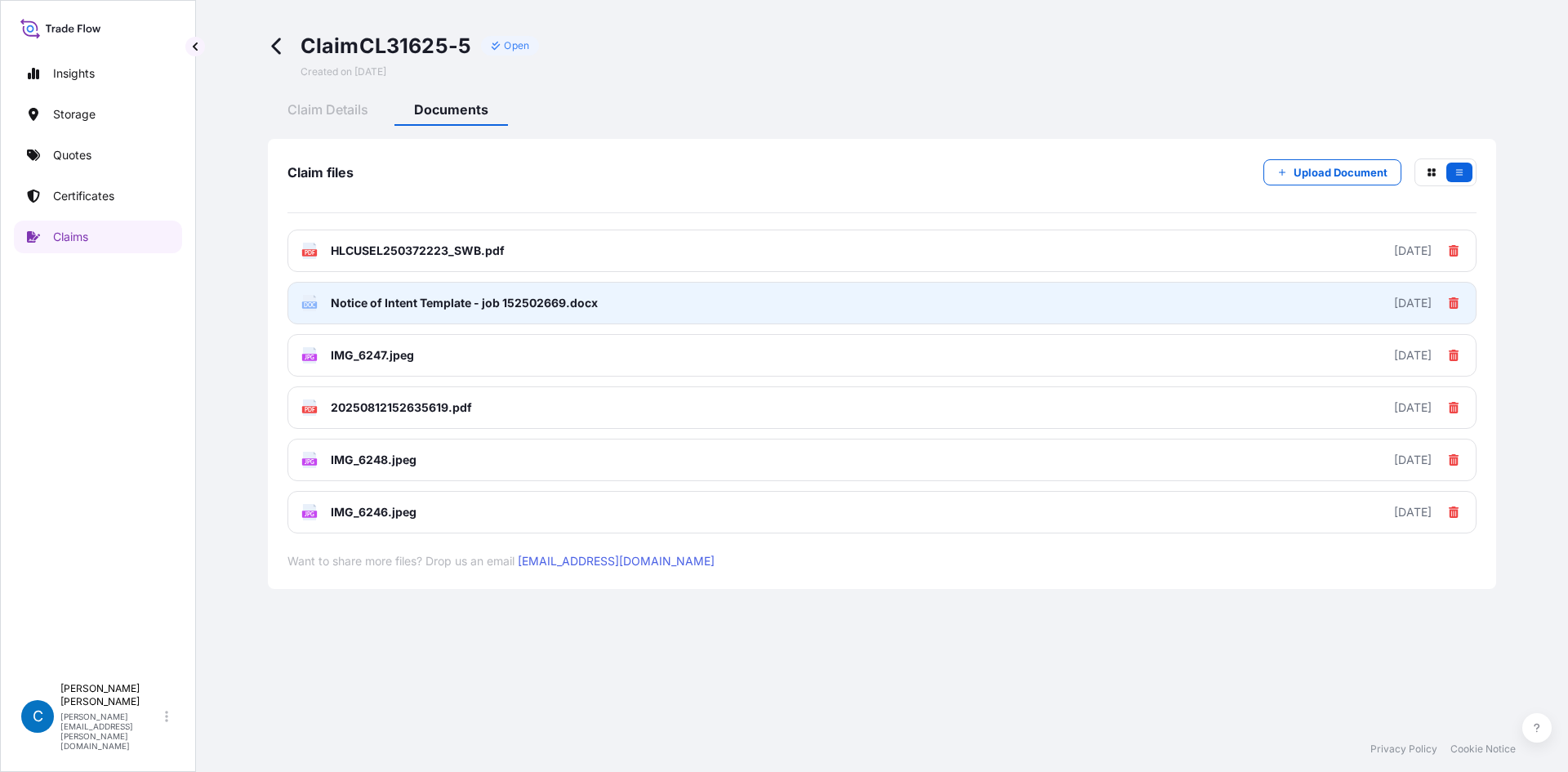
click at [472, 311] on link "DOC Notice of Intent Template - job 152502669.docx 2025-08-14" at bounding box center [882, 303] width 1189 height 42
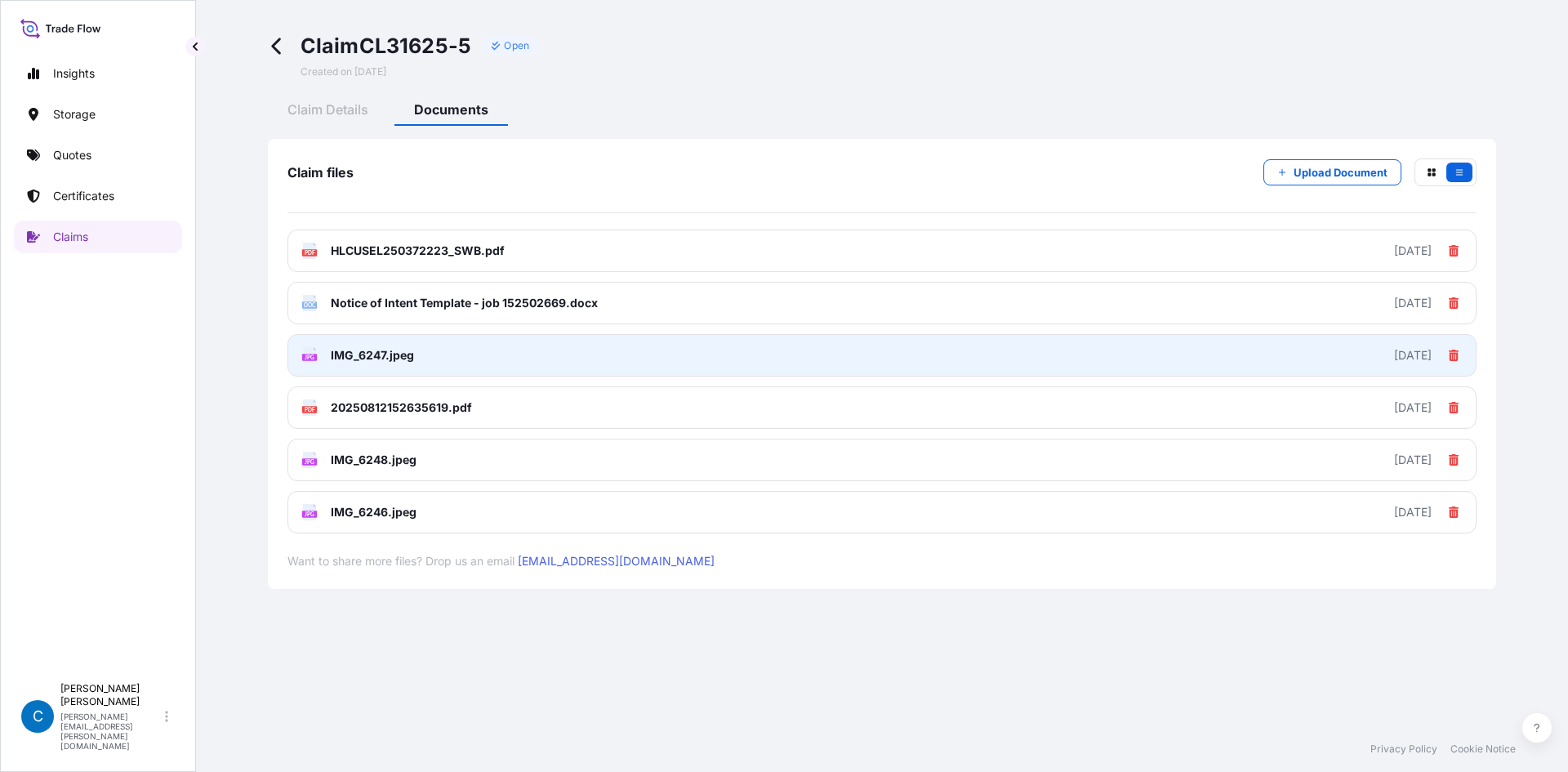
click at [439, 353] on link "JPG IMG_6247.jpeg 2025-08-14" at bounding box center [882, 355] width 1189 height 42
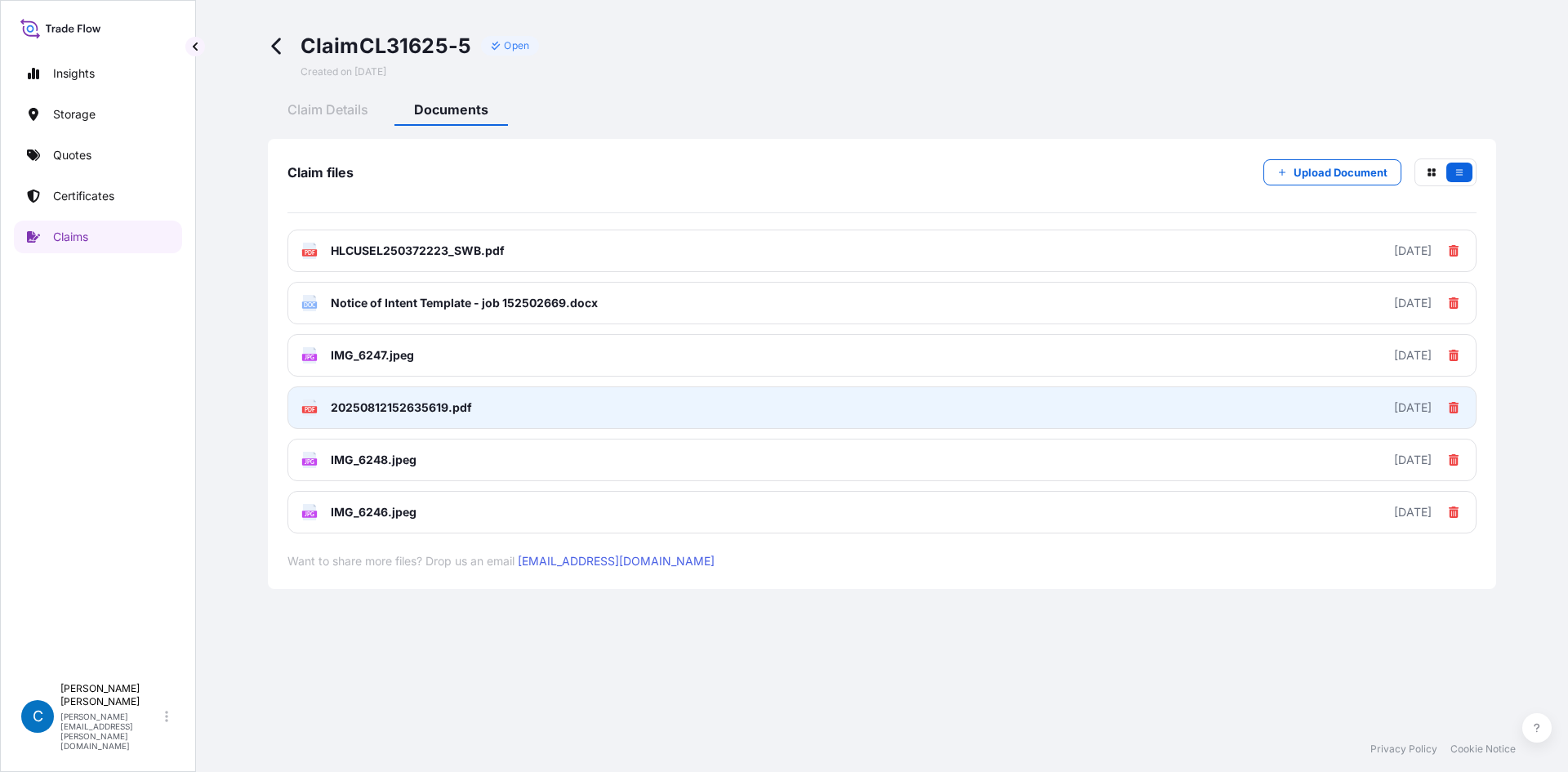
click at [455, 410] on span "20250812152635619.pdf" at bounding box center [401, 408] width 141 height 16
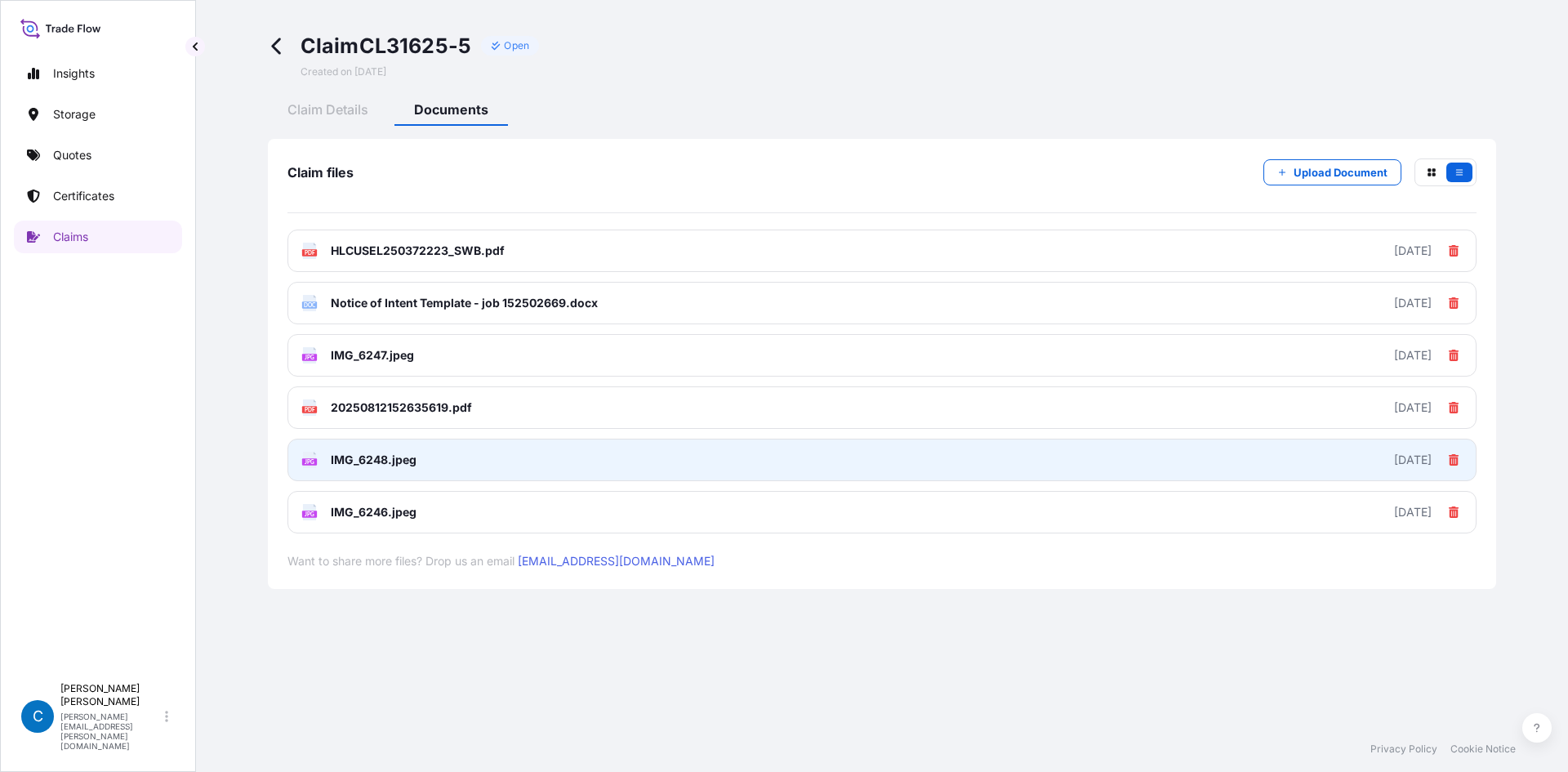
click at [446, 457] on link "JPG IMG_6248.jpeg 2025-08-14" at bounding box center [882, 459] width 1189 height 42
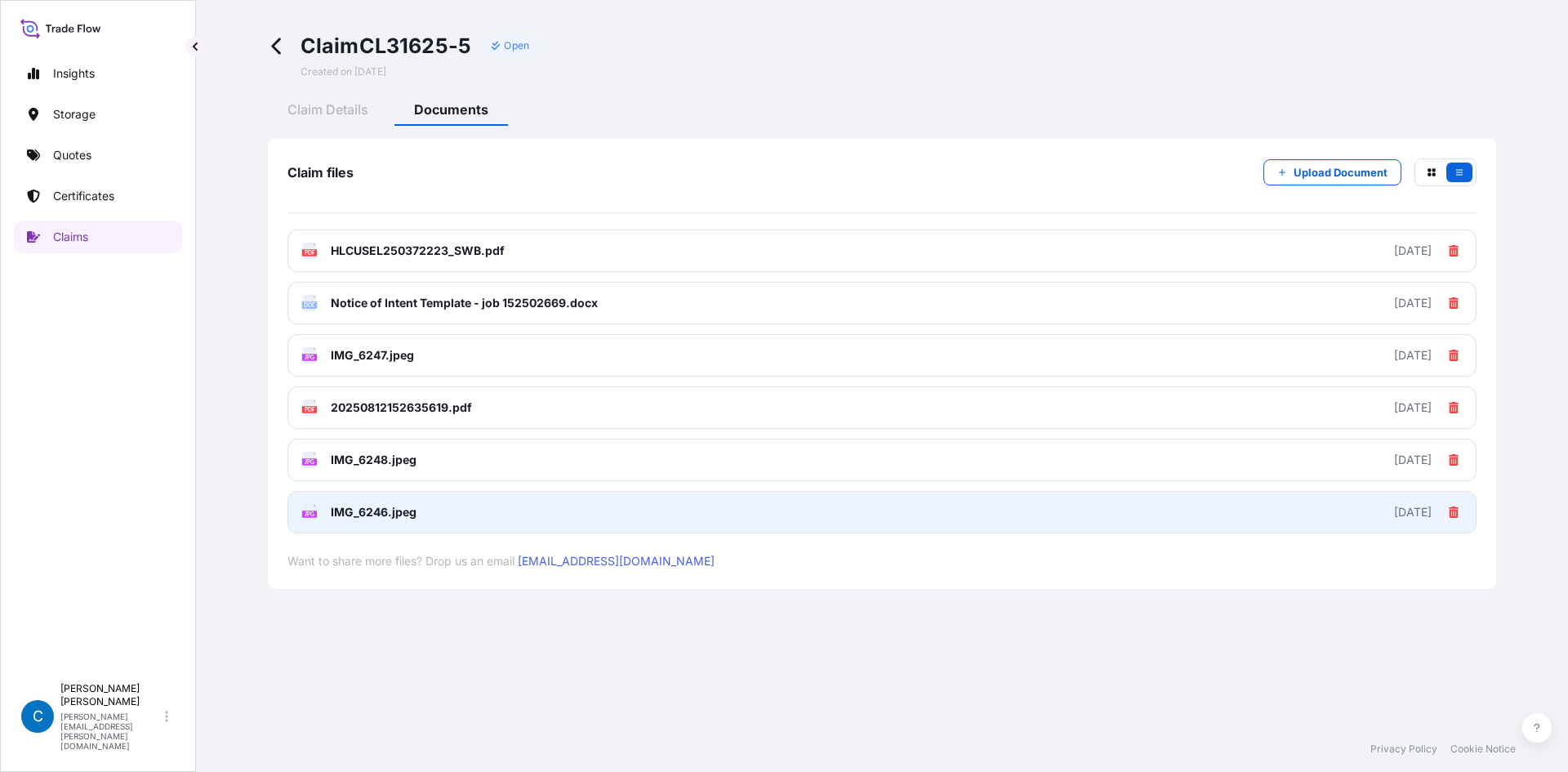
click at [420, 517] on link "JPG IMG_6246.jpeg 2025-08-14" at bounding box center [882, 512] width 1189 height 42
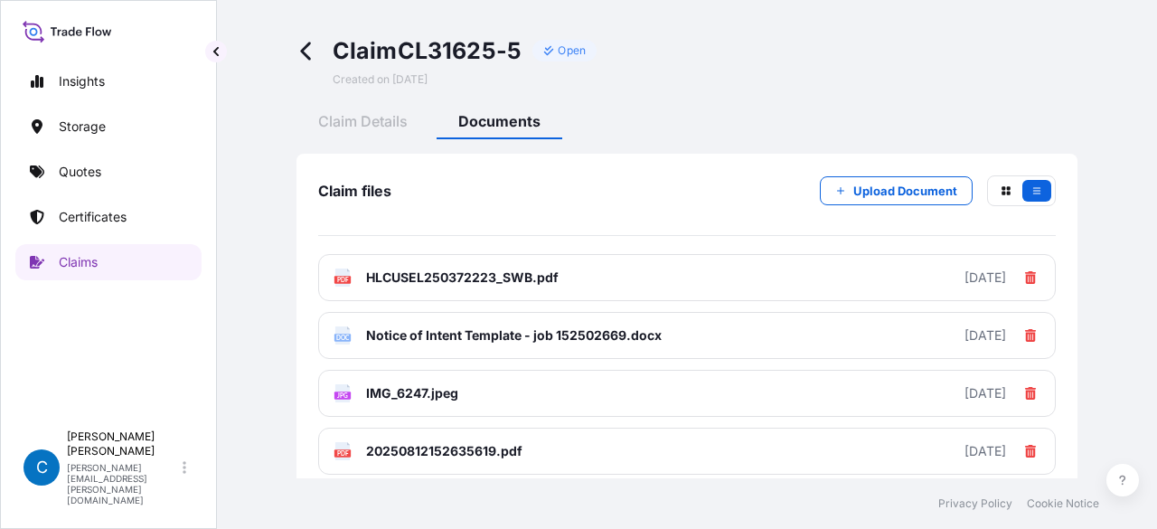
click at [729, 136] on div "Claim Details Documents" at bounding box center [686, 123] width 781 height 31
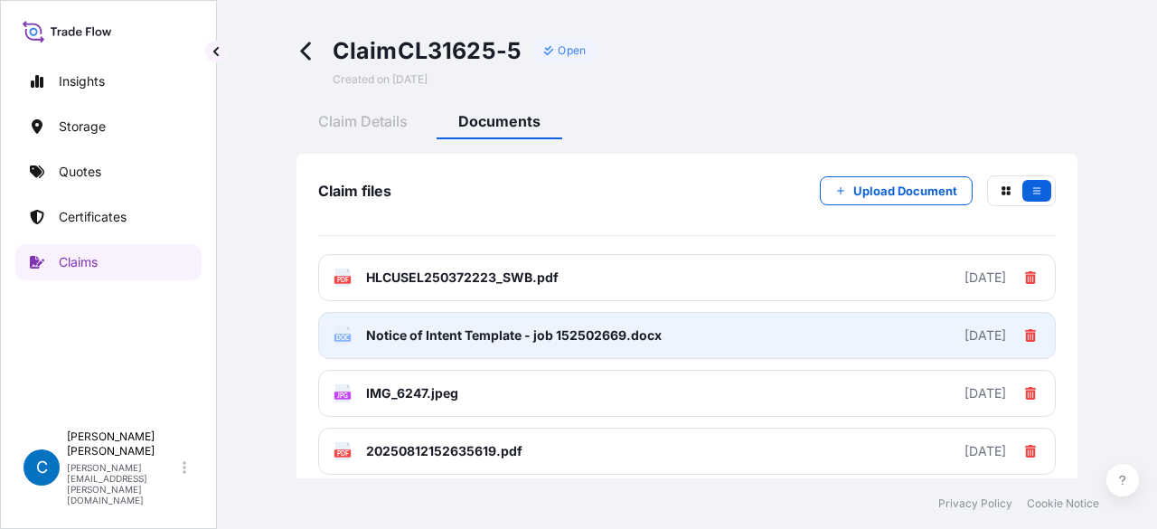
click at [558, 350] on link "DOC Notice of Intent Template - job 152502669.docx 2025-08-14" at bounding box center [687, 335] width 738 height 47
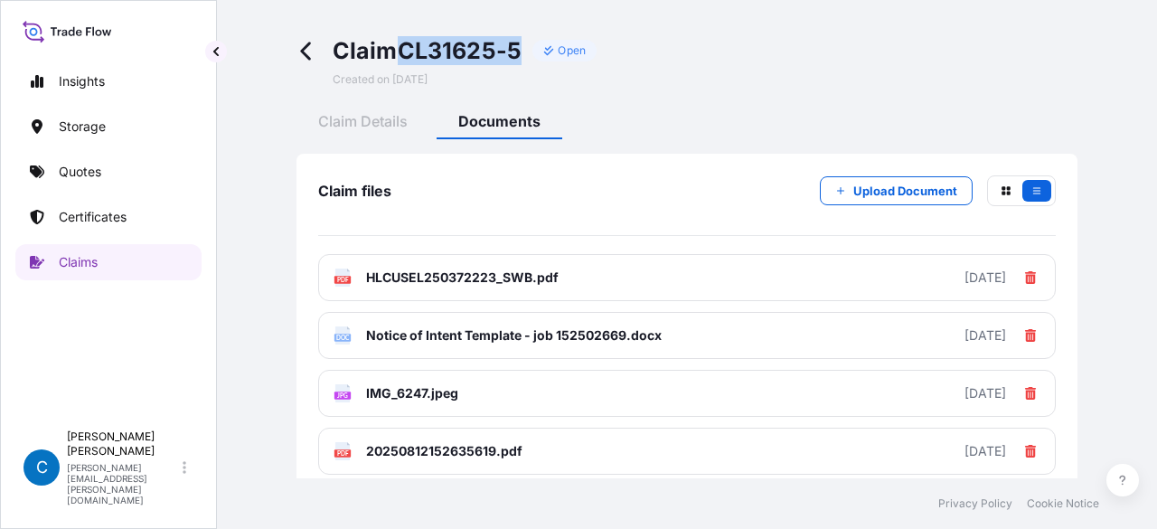
drag, startPoint x: 409, startPoint y: 50, endPoint x: 522, endPoint y: 56, distance: 113.2
click at [522, 56] on span "Claim CL31625-5" at bounding box center [428, 50] width 190 height 29
copy span "CL31625-5"
